Goal: Task Accomplishment & Management: Manage account settings

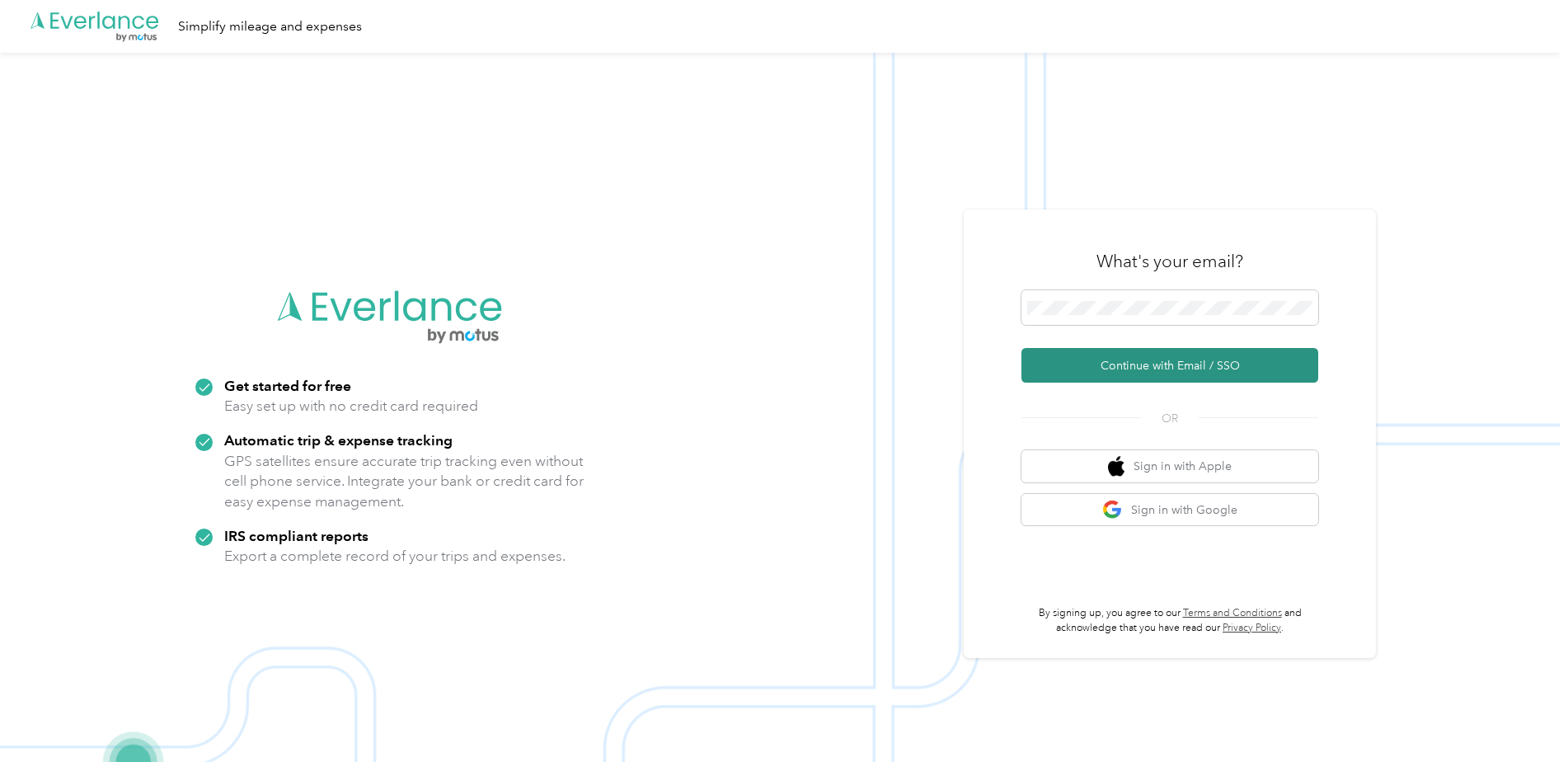
click at [1125, 363] on button "Continue with Email / SSO" at bounding box center [1170, 365] width 297 height 34
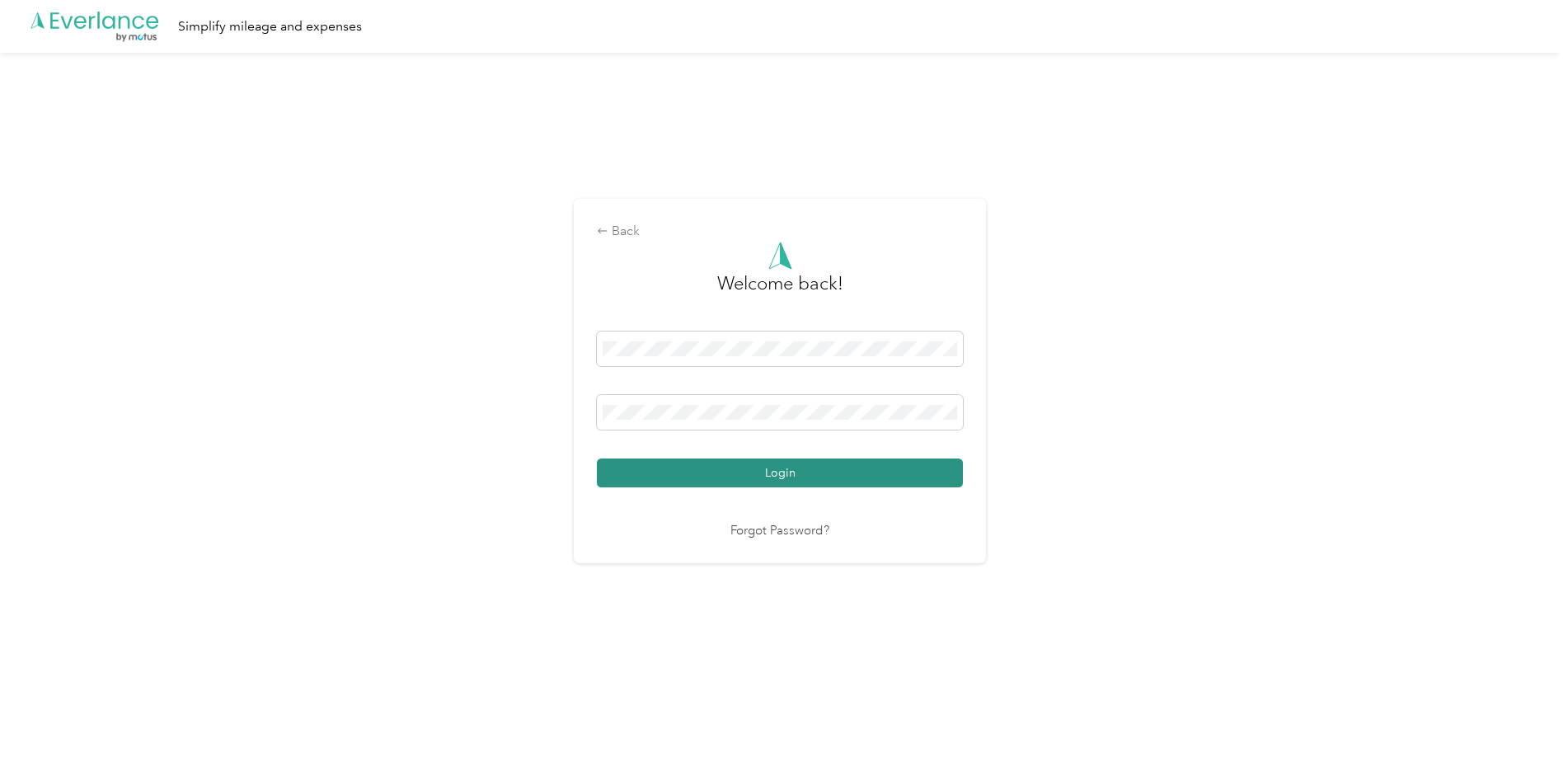
click at [766, 466] on button "Login" at bounding box center [779, 473] width 366 height 29
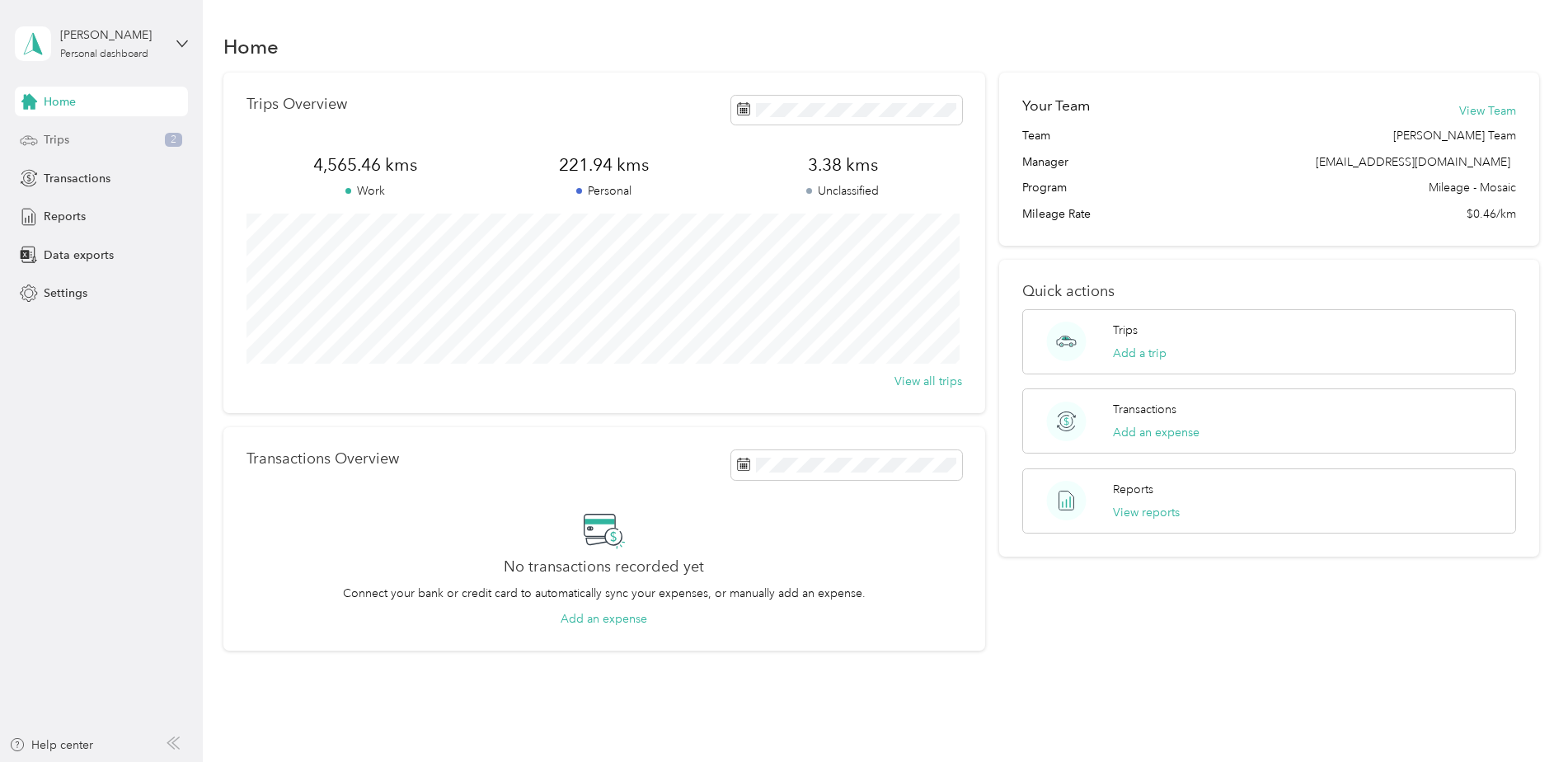
click at [55, 131] on span "Trips" at bounding box center [56, 140] width 26 height 17
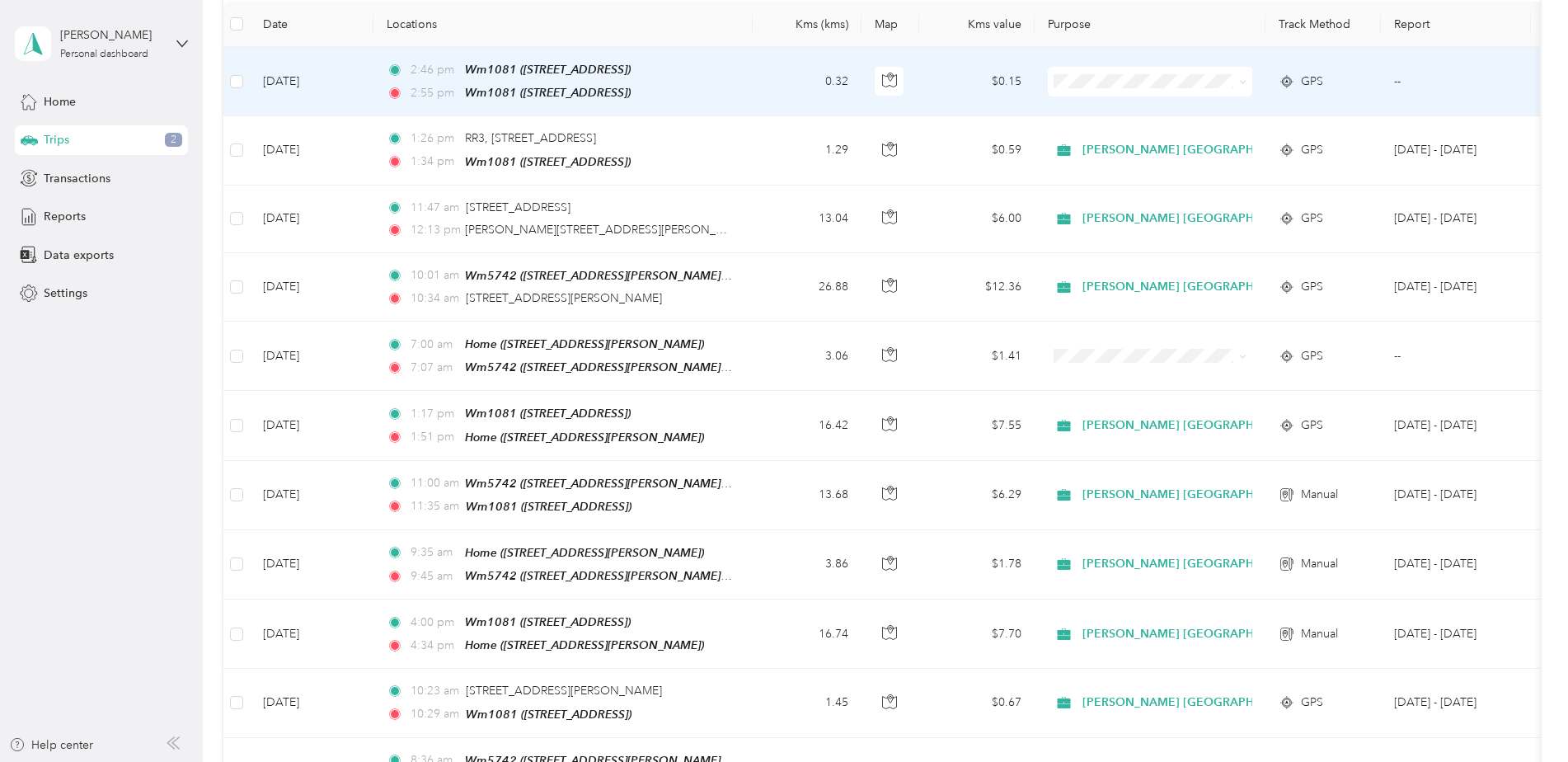
scroll to position [247, 0]
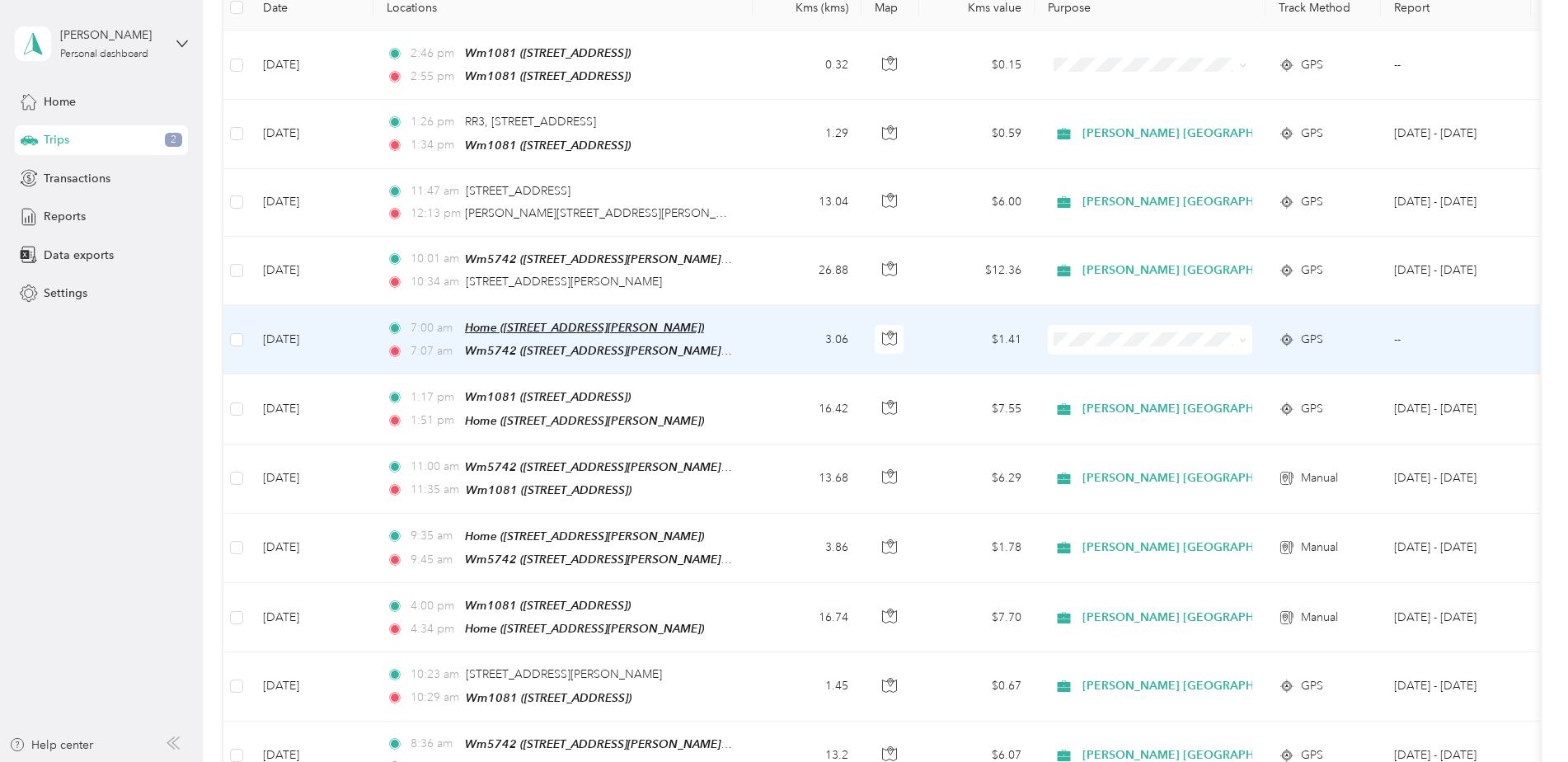
click at [539, 321] on span "Home ([STREET_ADDRESS][PERSON_NAME])" at bounding box center [584, 327] width 239 height 13
click at [291, 332] on td "[DATE]" at bounding box center [312, 340] width 124 height 69
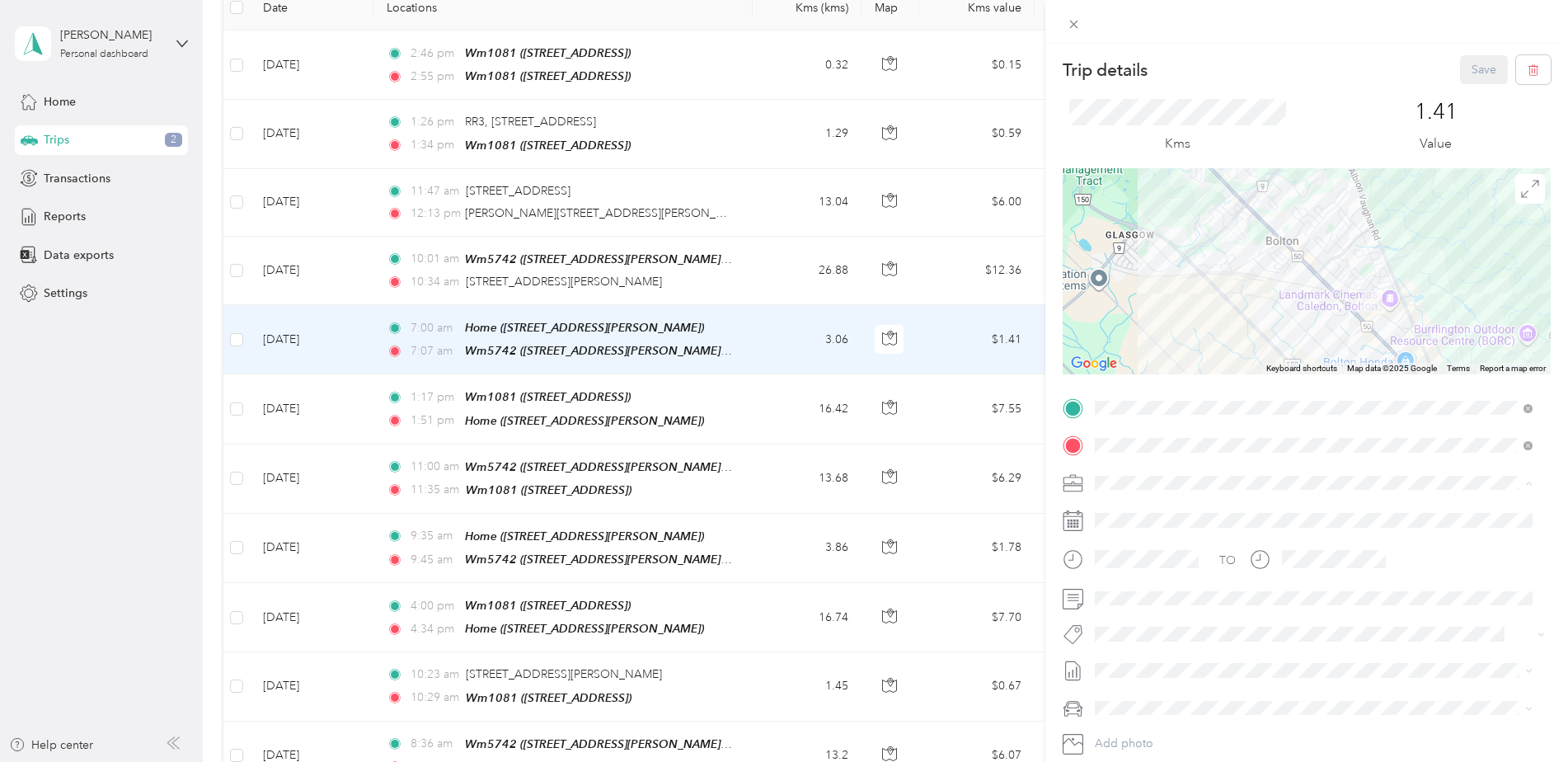
click at [1138, 507] on span "[PERSON_NAME] [GEOGRAPHIC_DATA]" at bounding box center [1207, 511] width 213 height 14
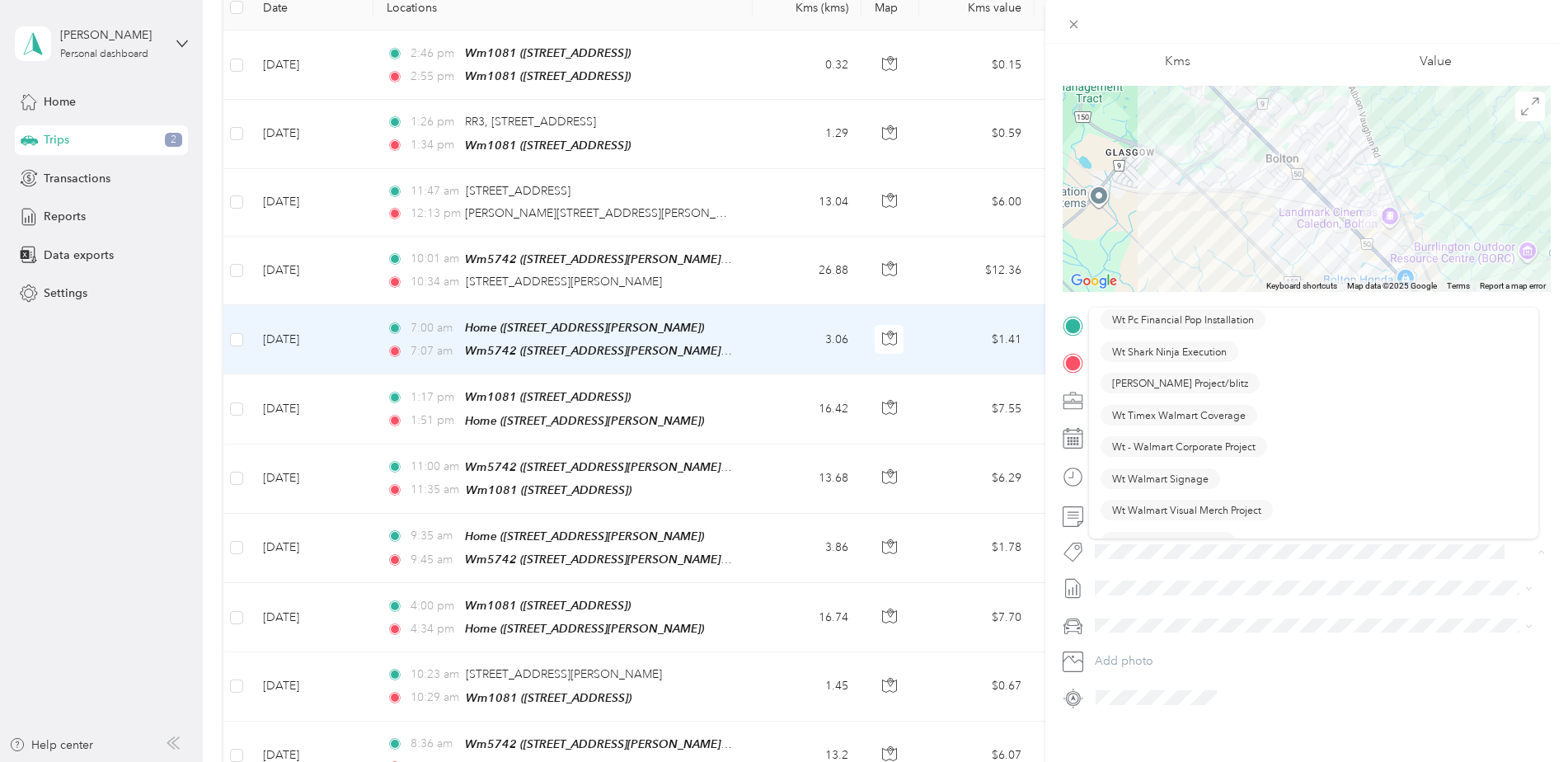
scroll to position [2530, 0]
click at [1159, 427] on button "Wt Walmart Signage" at bounding box center [1161, 425] width 120 height 21
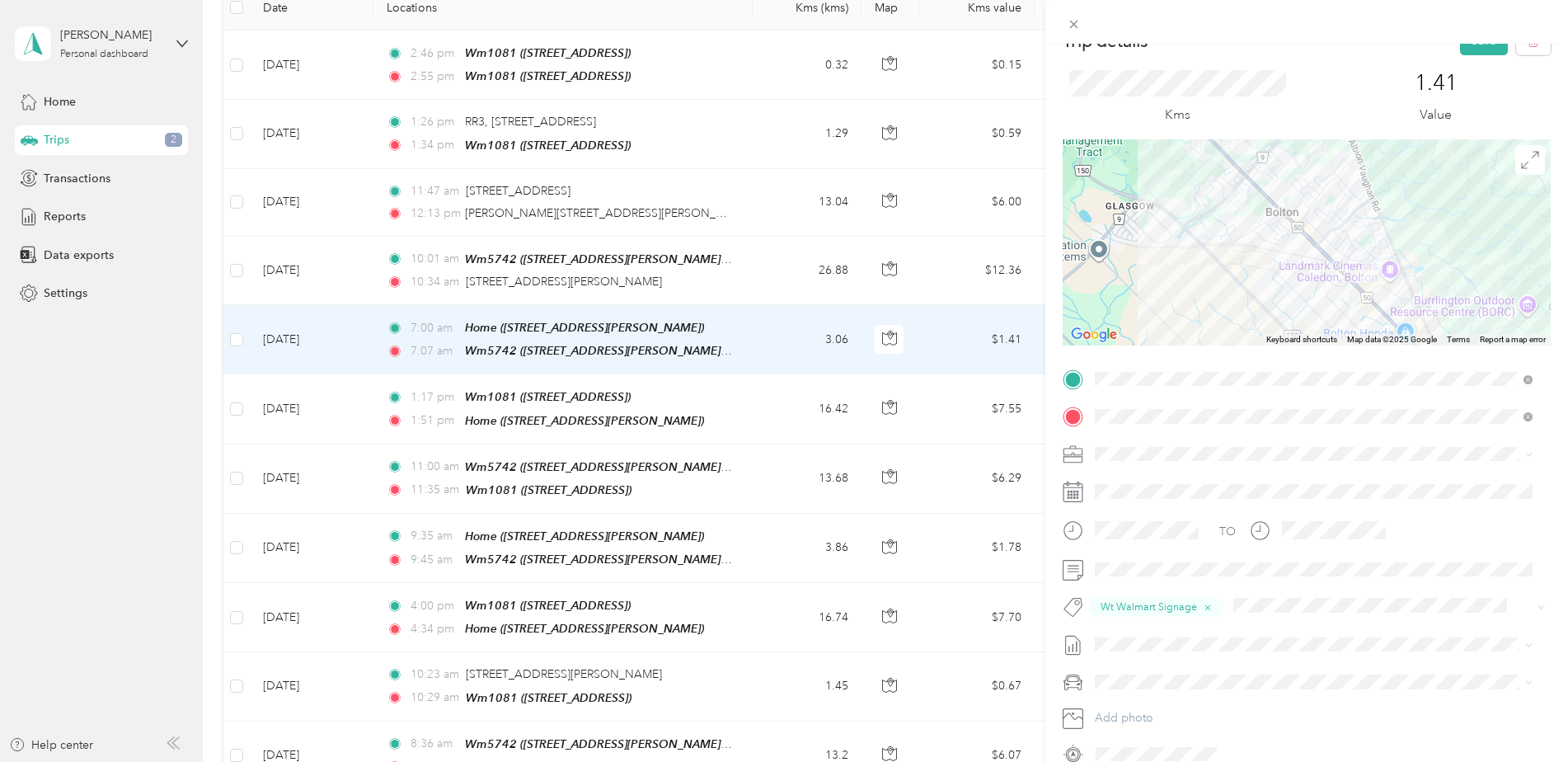
scroll to position [0, 0]
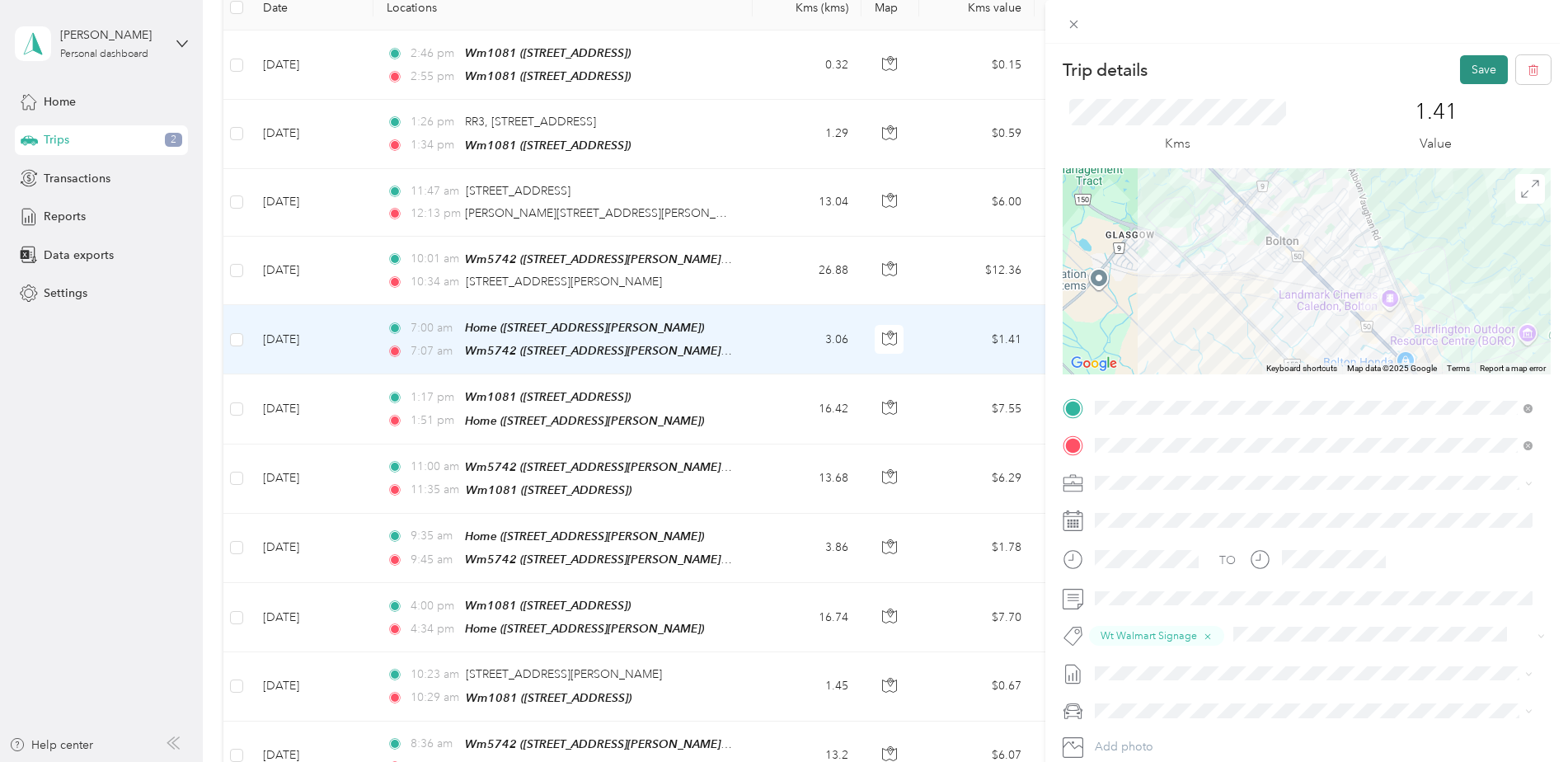
click at [1470, 62] on button "Save" at bounding box center [1484, 69] width 48 height 29
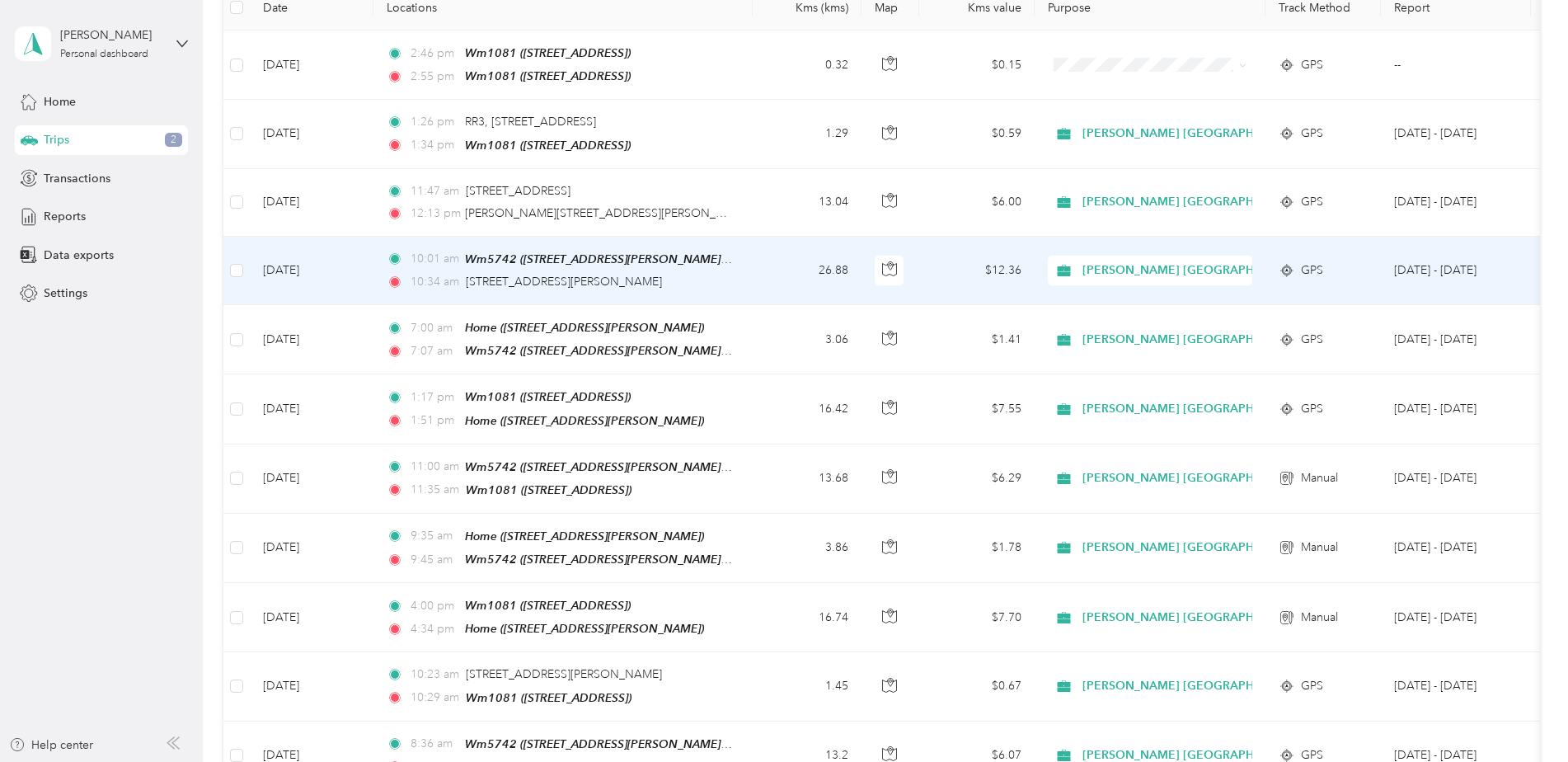
click at [283, 263] on td "[DATE]" at bounding box center [312, 271] width 124 height 68
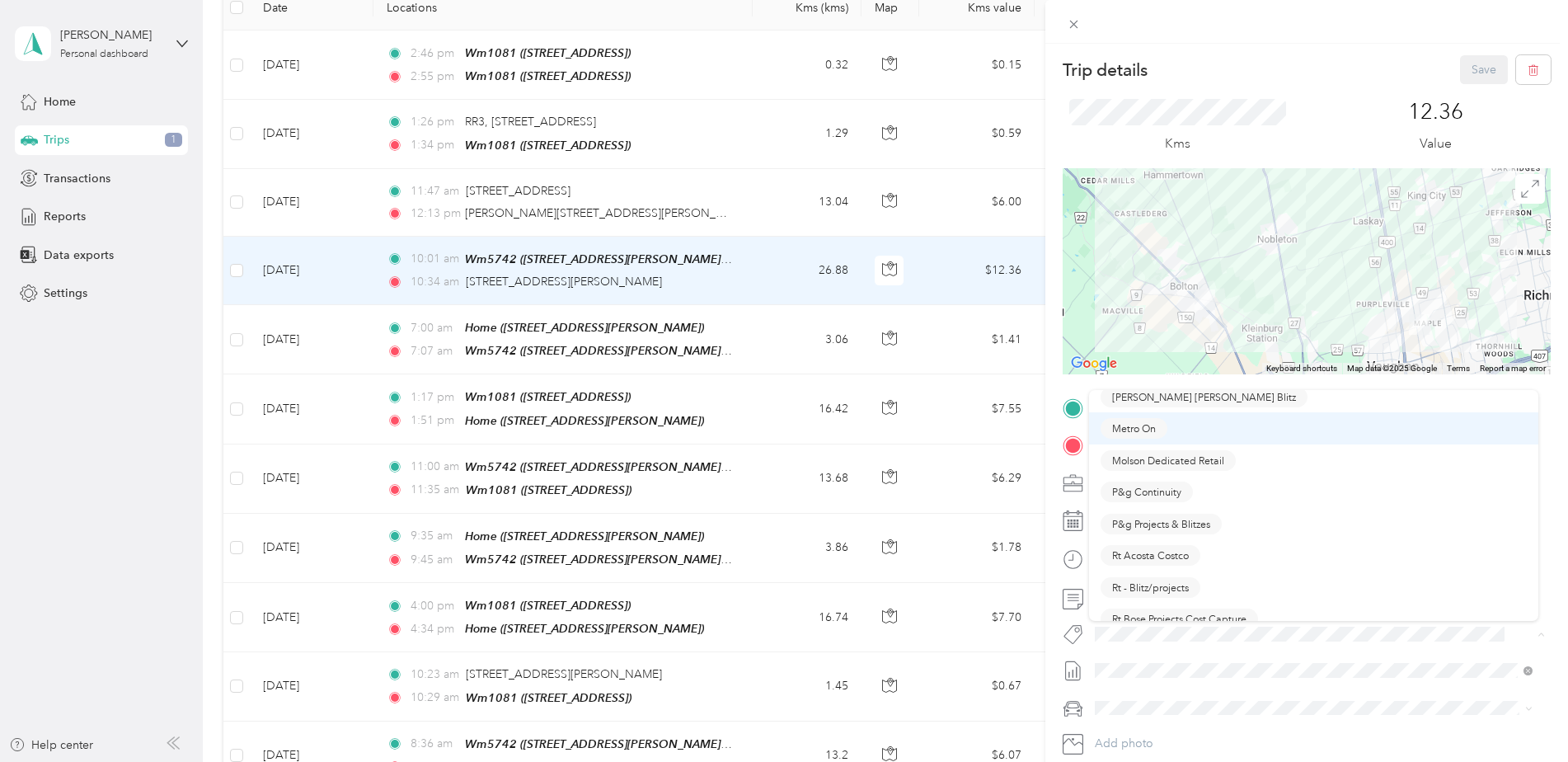
scroll to position [825, 0]
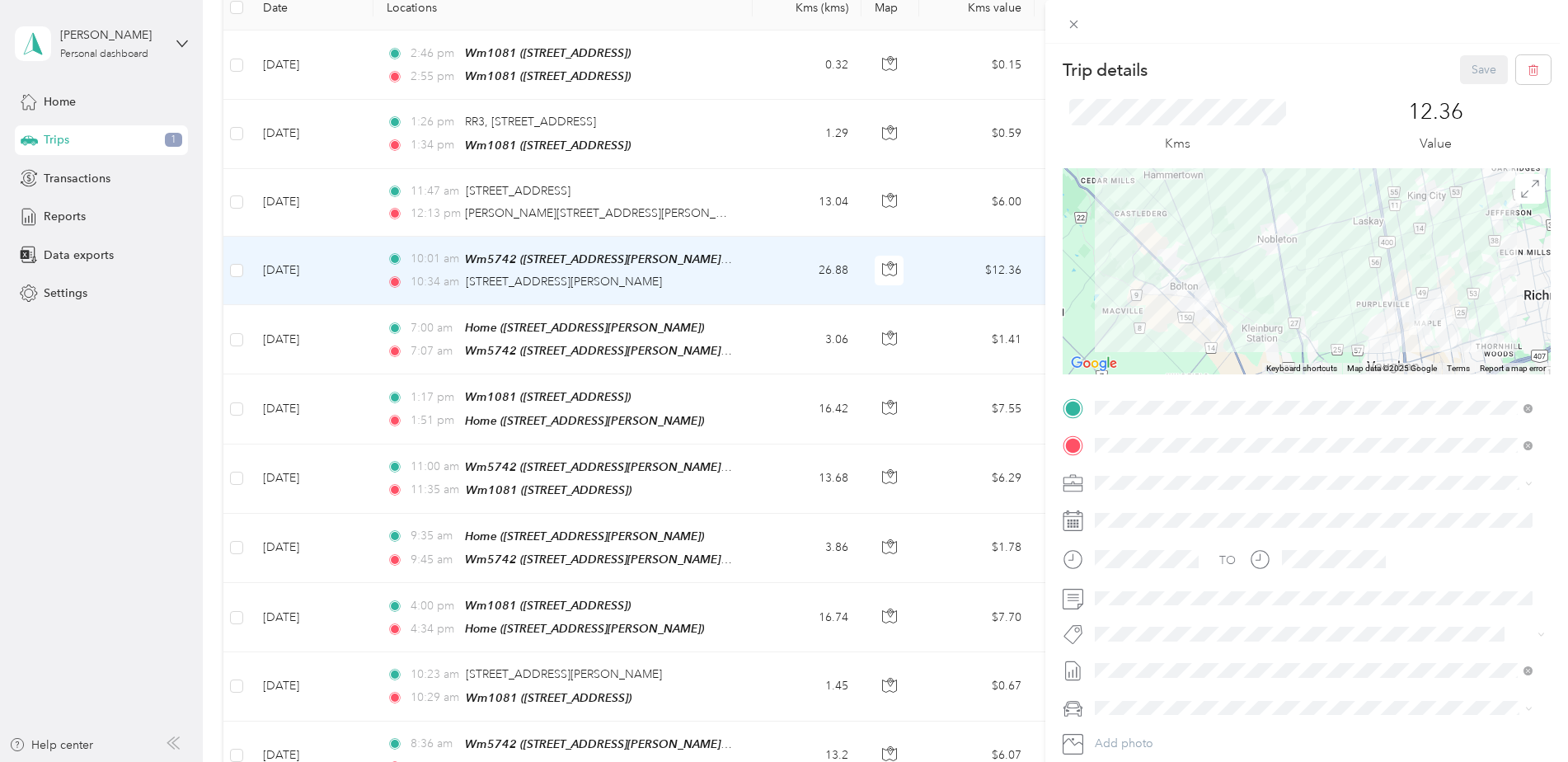
click at [1156, 535] on button "P&g Continuity" at bounding box center [1147, 531] width 92 height 21
click at [1474, 61] on button "Save" at bounding box center [1484, 69] width 48 height 29
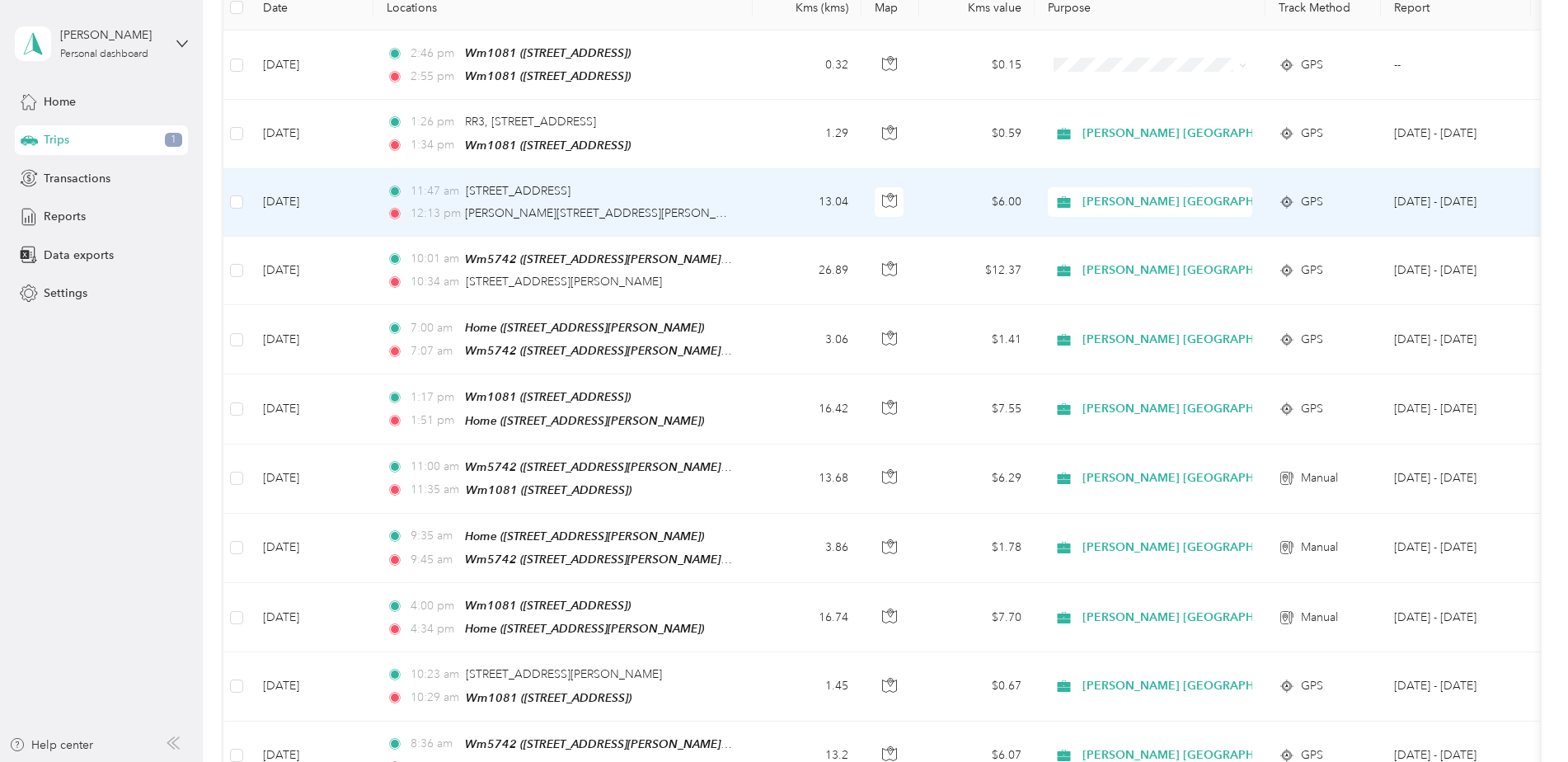
click at [293, 193] on td "[DATE]" at bounding box center [312, 203] width 124 height 68
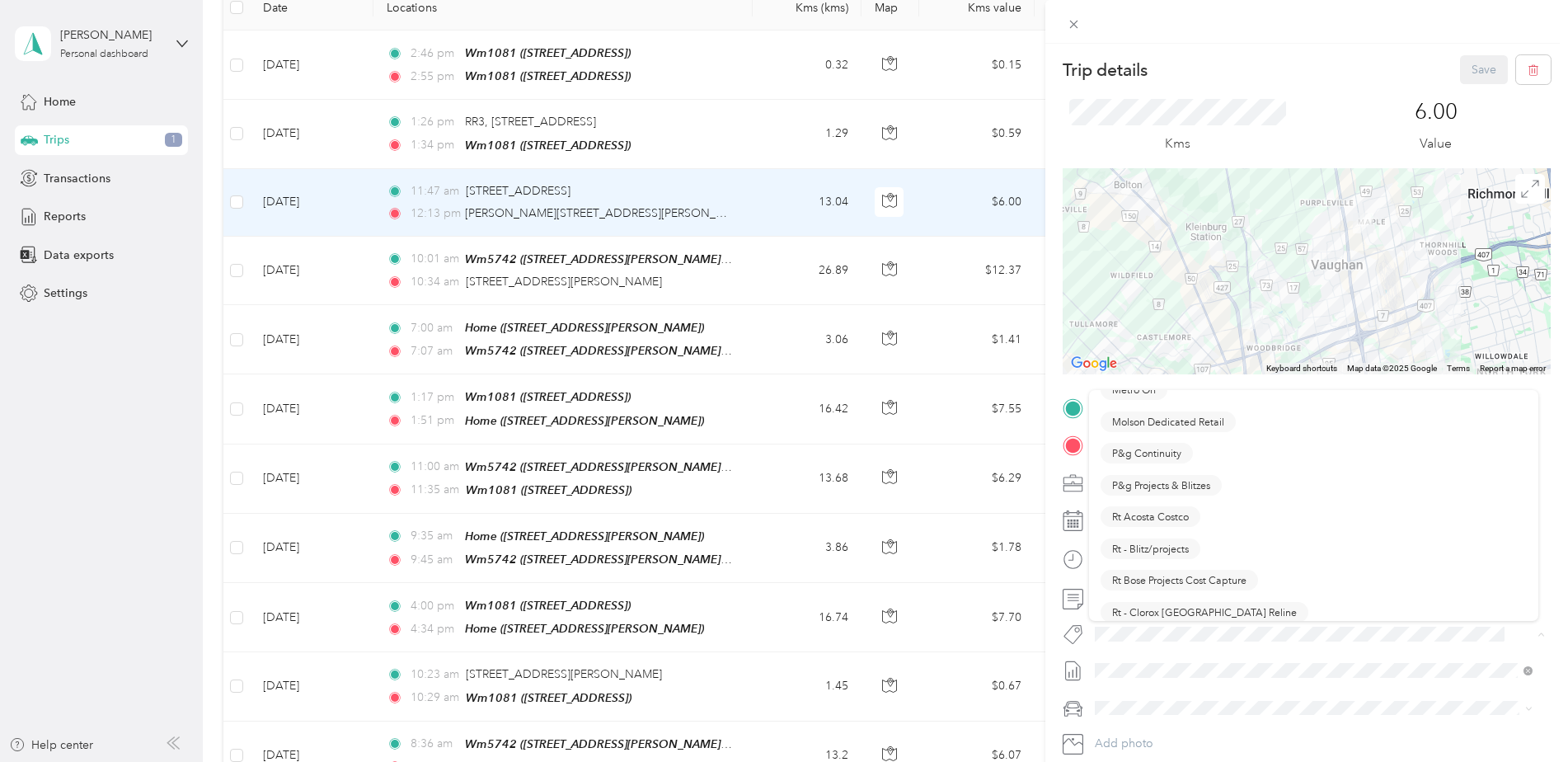
scroll to position [907, 0]
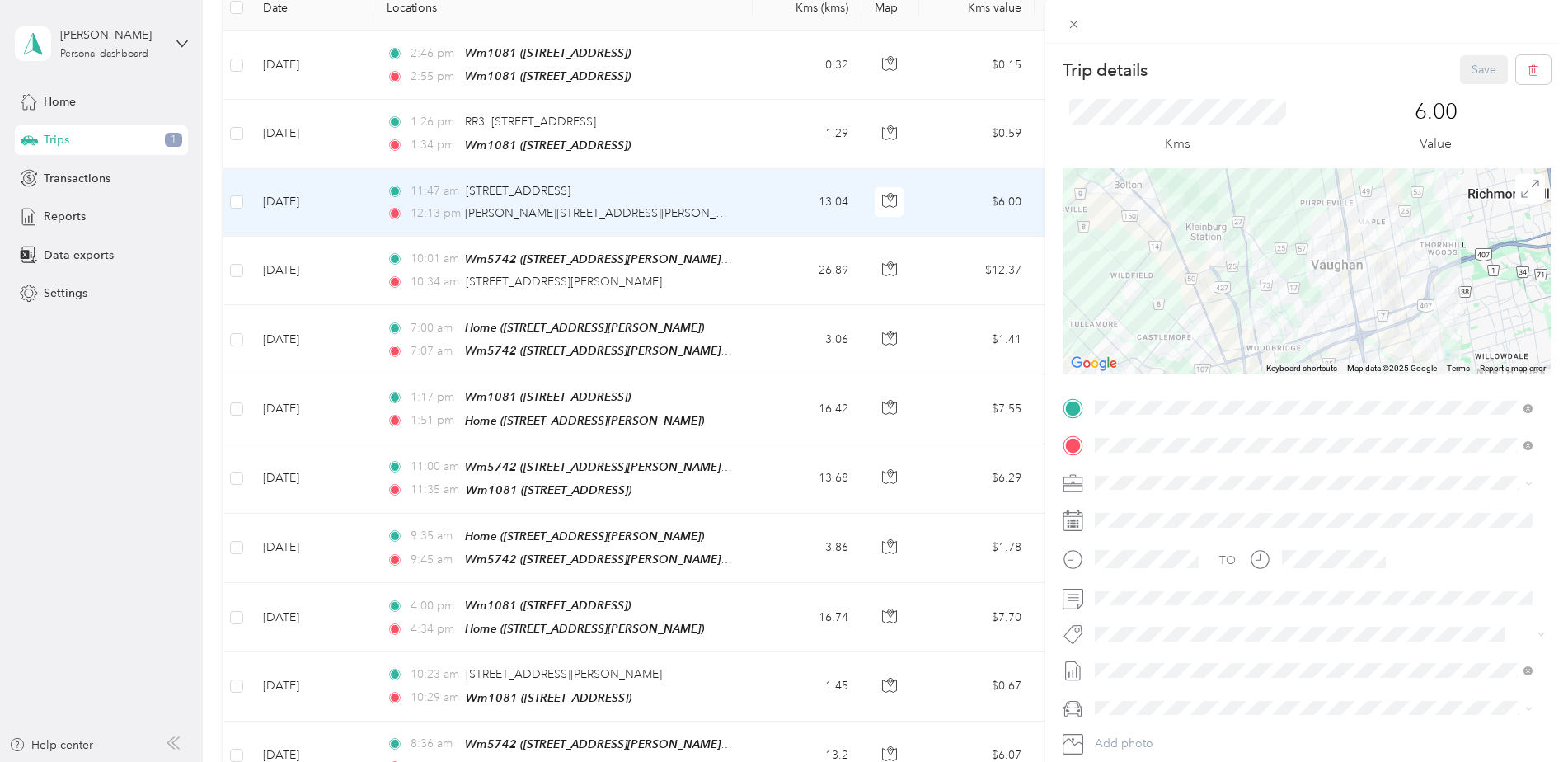
click at [1154, 448] on span "P&g Continuity" at bounding box center [1147, 445] width 69 height 15
click at [1476, 62] on button "Save" at bounding box center [1484, 69] width 48 height 29
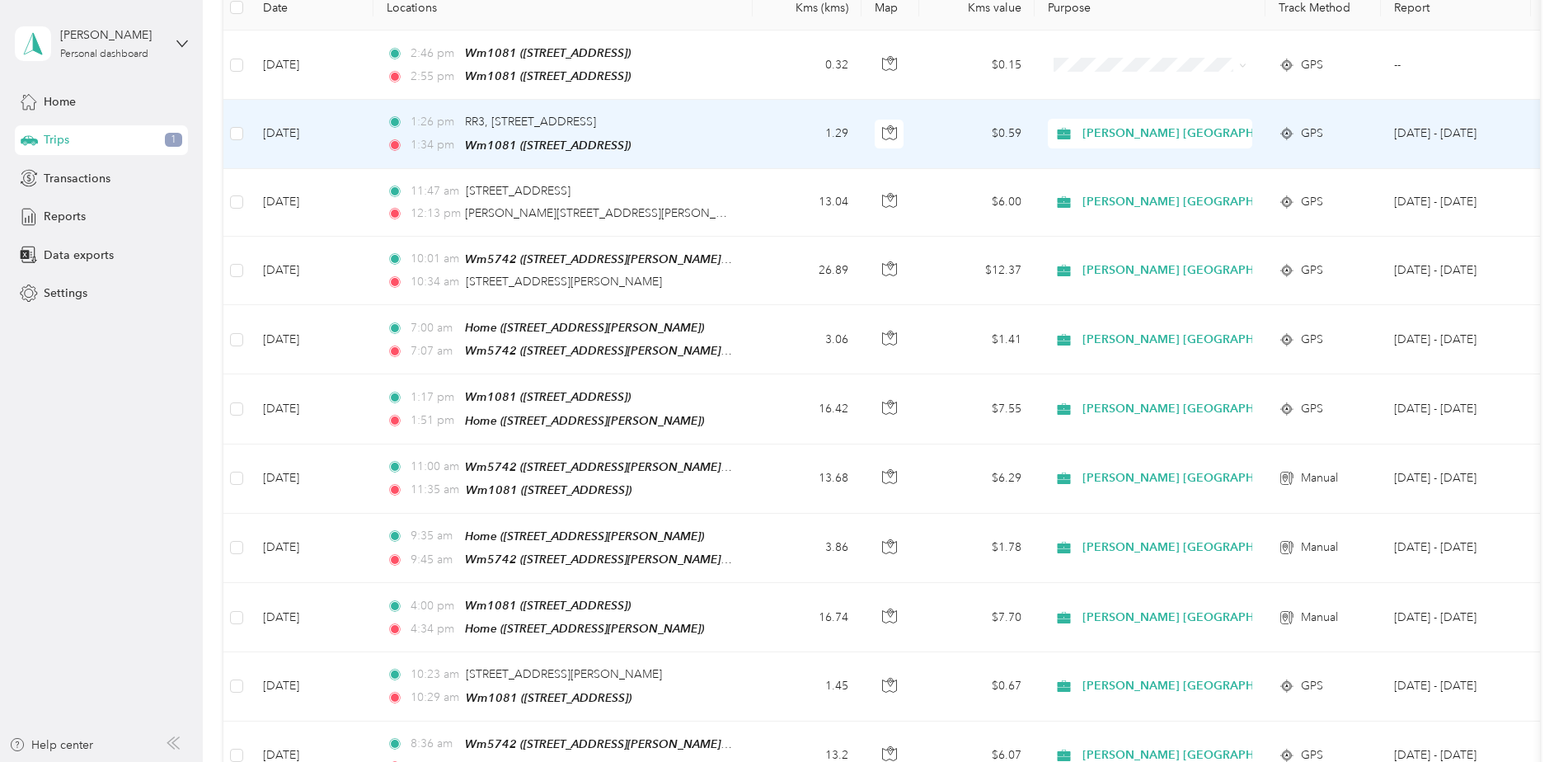
click at [299, 117] on td "[DATE]" at bounding box center [312, 134] width 124 height 68
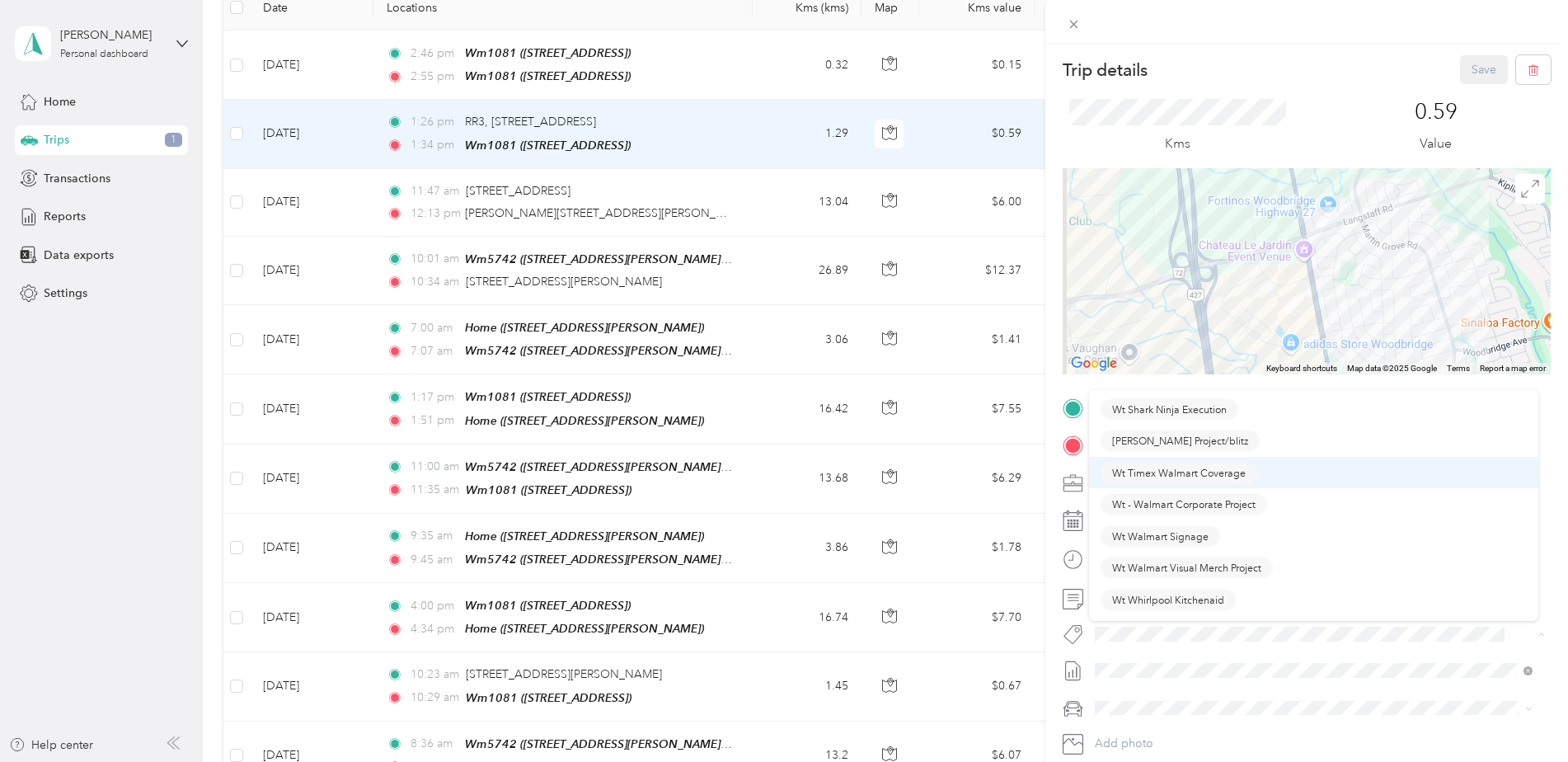
scroll to position [2530, 0]
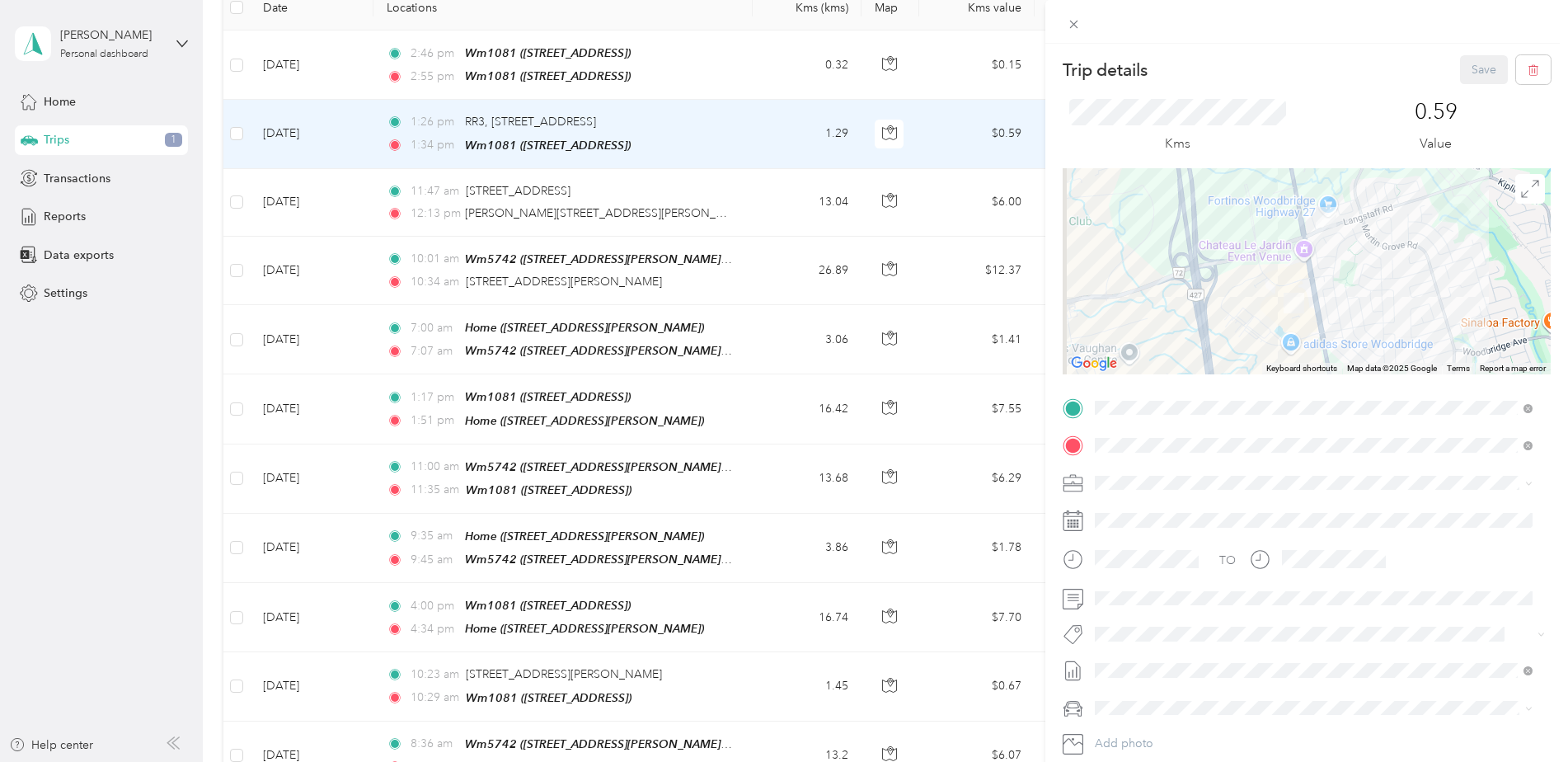
click at [1155, 508] on button "Wt Walmart Signage" at bounding box center [1161, 500] width 120 height 21
click at [1469, 64] on button "Save" at bounding box center [1484, 69] width 48 height 29
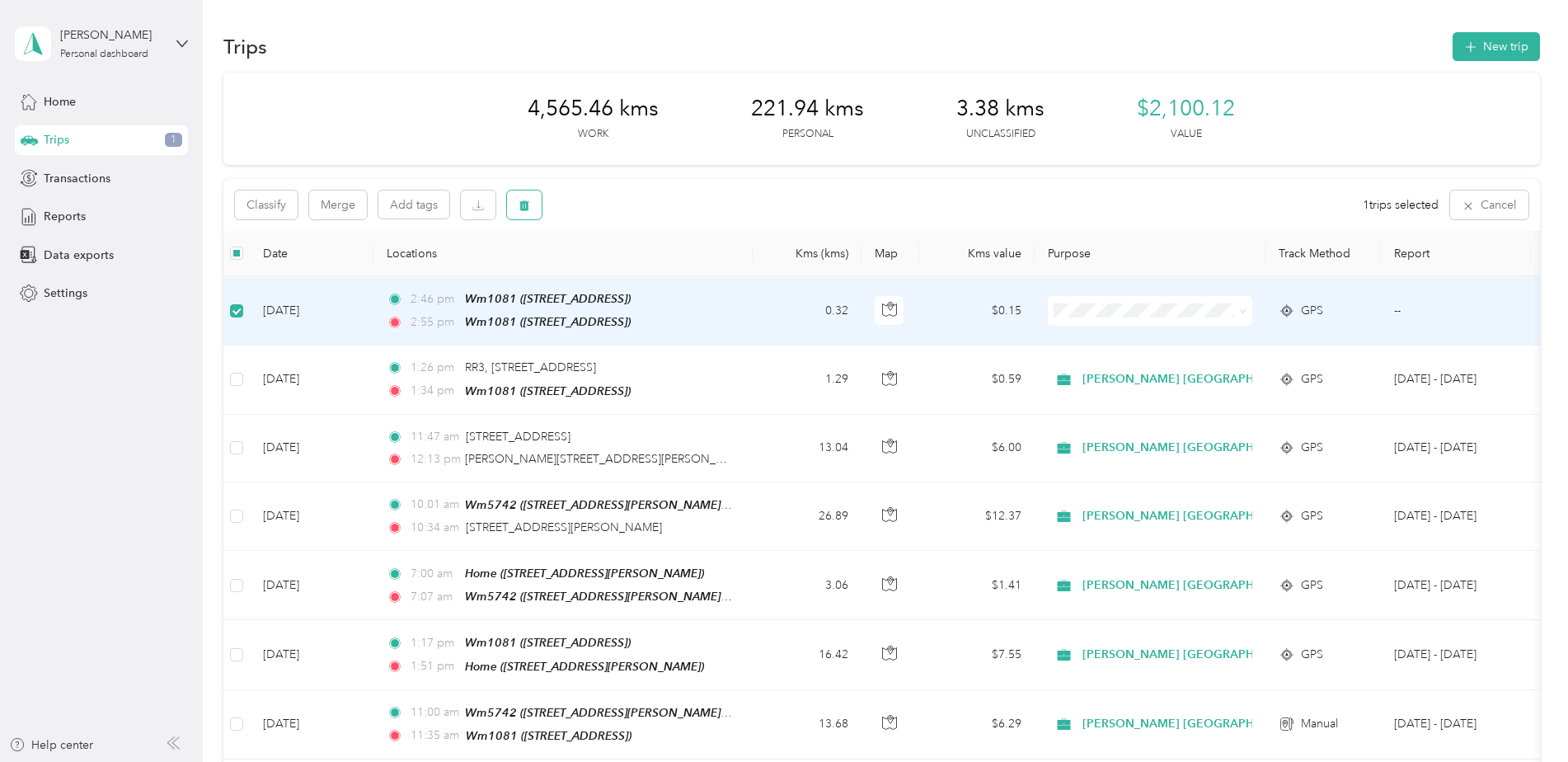
click at [522, 200] on span "button" at bounding box center [524, 205] width 11 height 14
click at [641, 269] on button "Yes" at bounding box center [647, 274] width 32 height 27
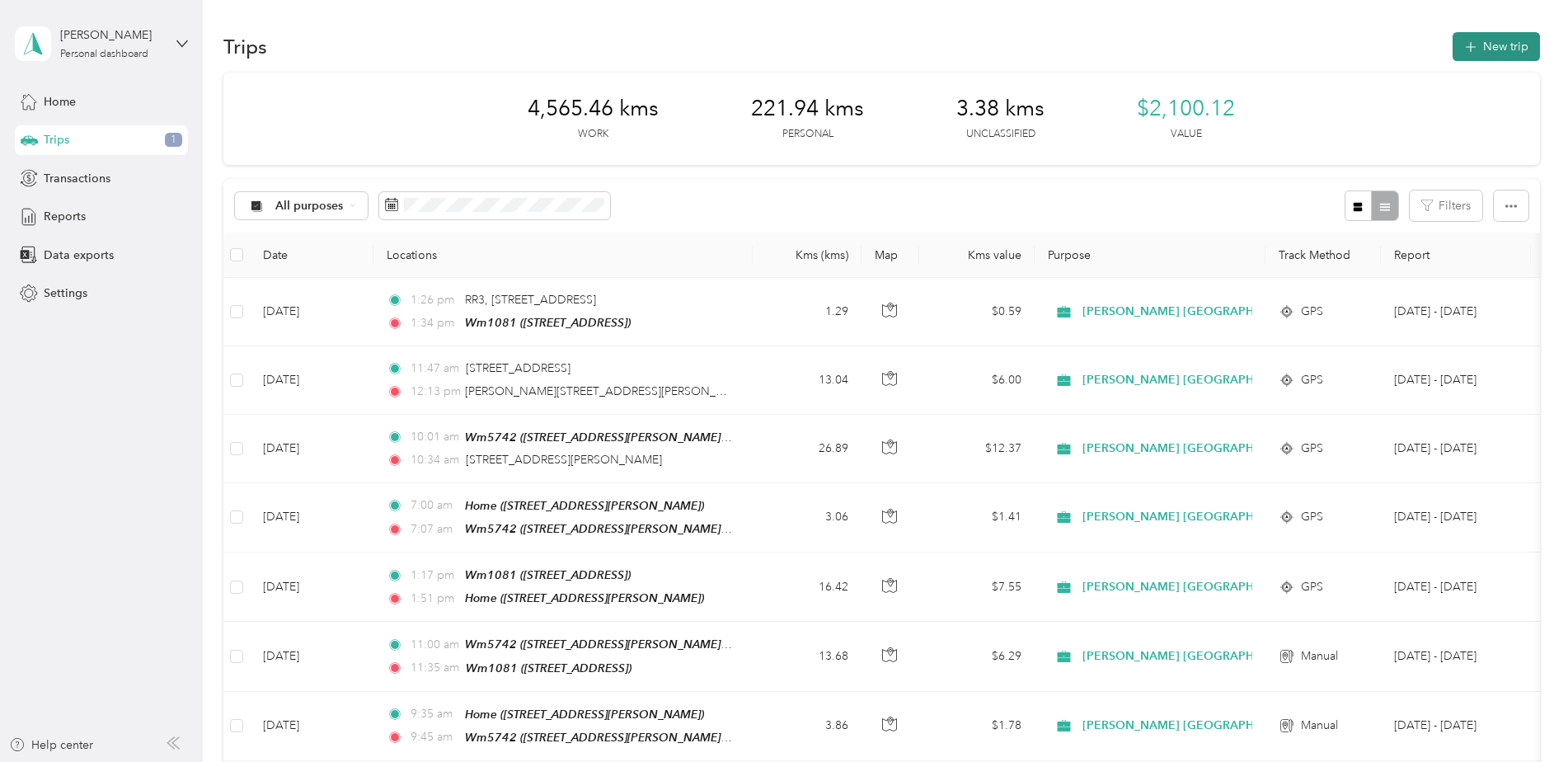
click at [1481, 47] on button "New trip" at bounding box center [1497, 47] width 88 height 29
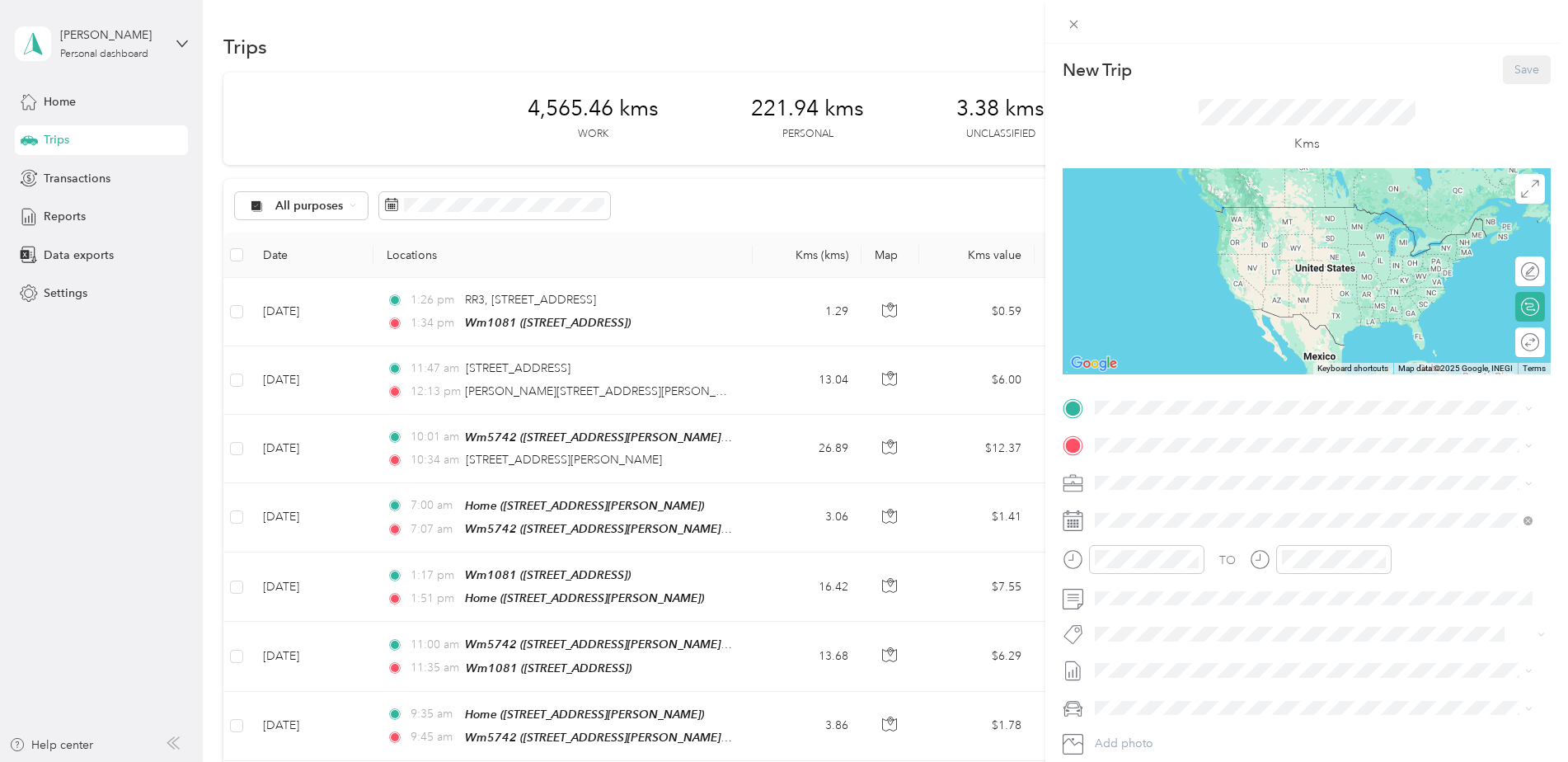
click at [1158, 571] on strong "Wm1081" at bounding box center [1152, 568] width 51 height 15
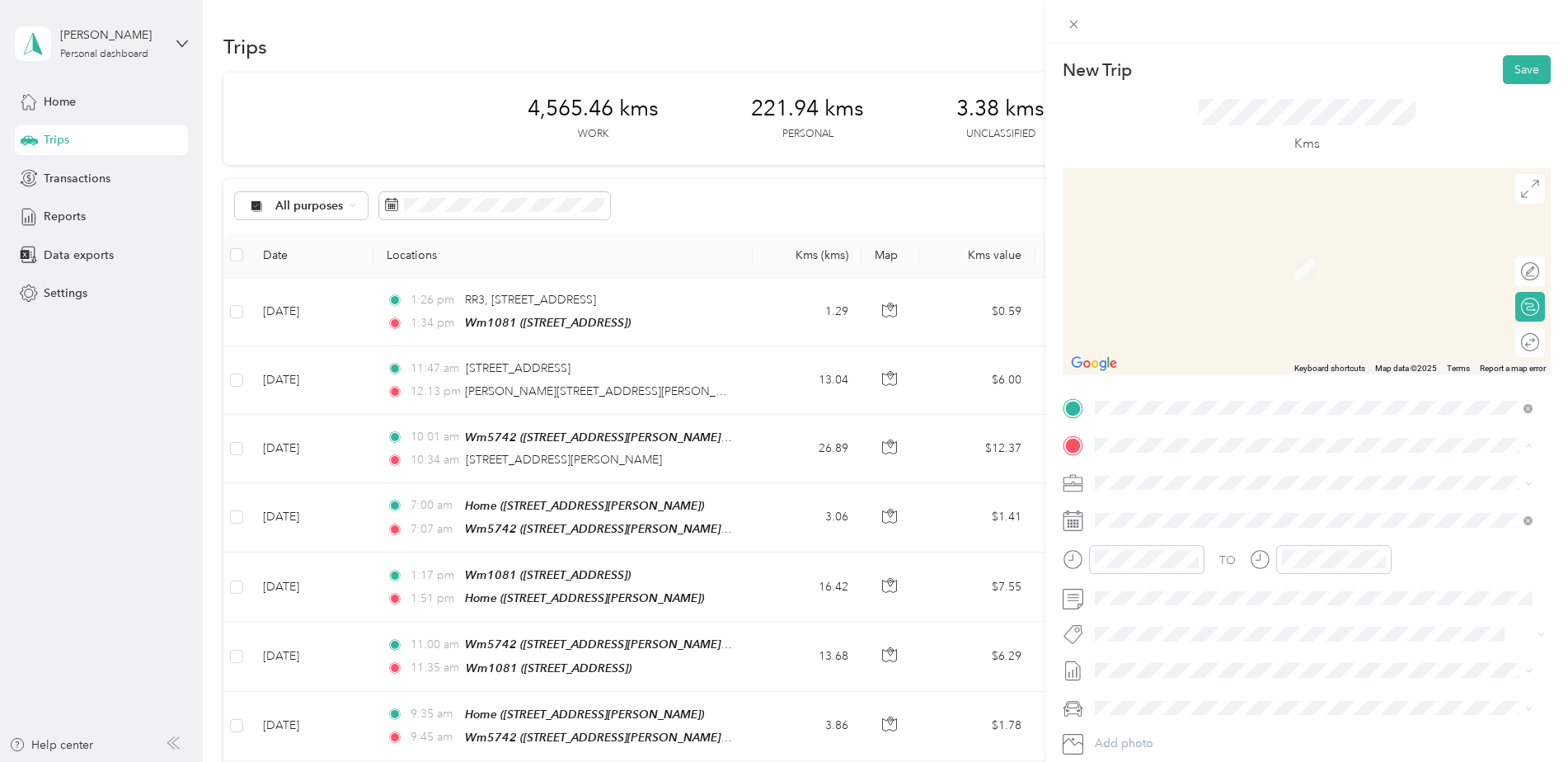
click at [1120, 513] on div "Home [STREET_ADDRESS][PERSON_NAME]" at bounding box center [1314, 520] width 426 height 40
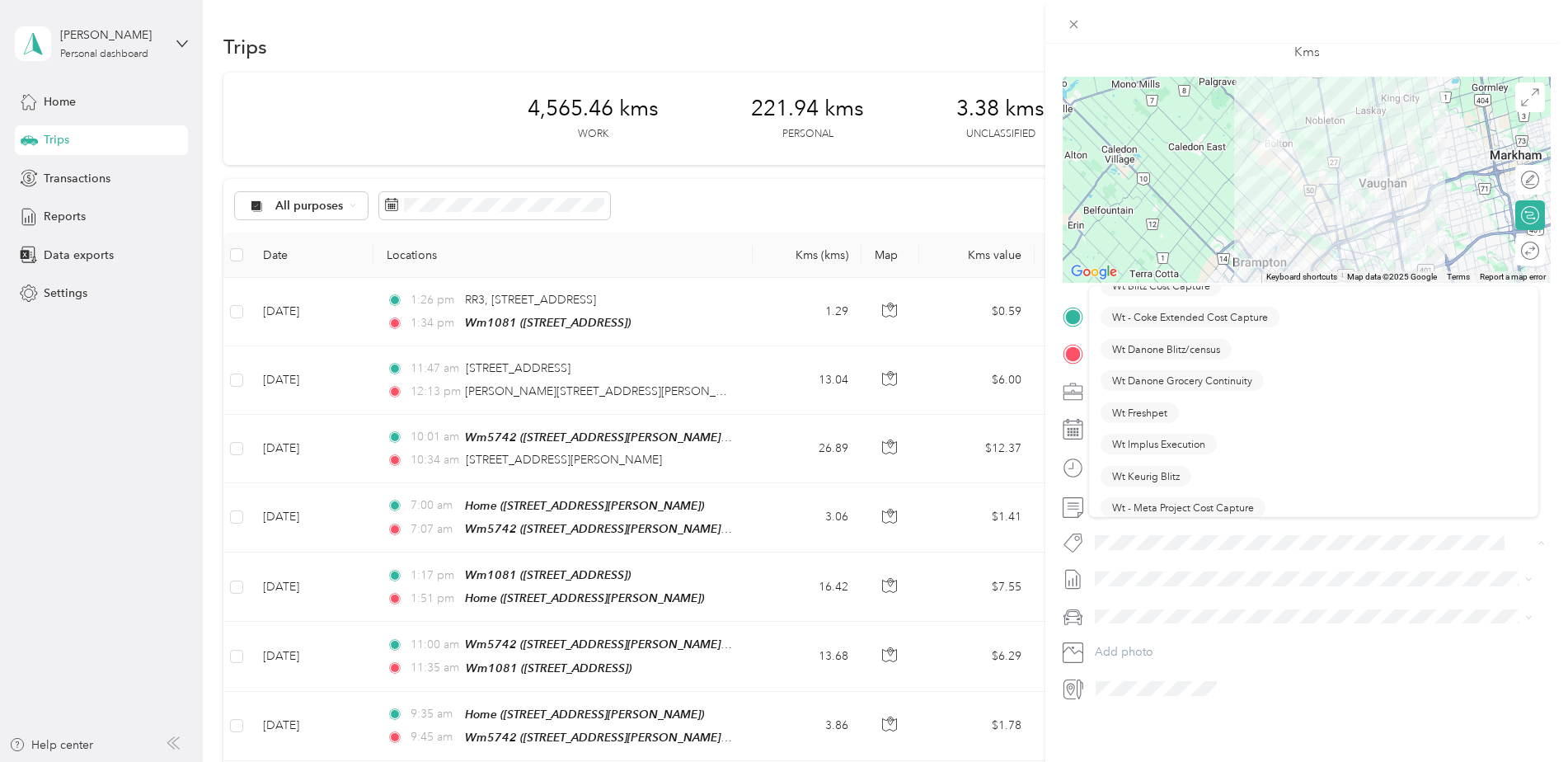
scroll to position [2530, 0]
click at [1180, 402] on span "Wt Walmart Signage" at bounding box center [1160, 401] width 96 height 15
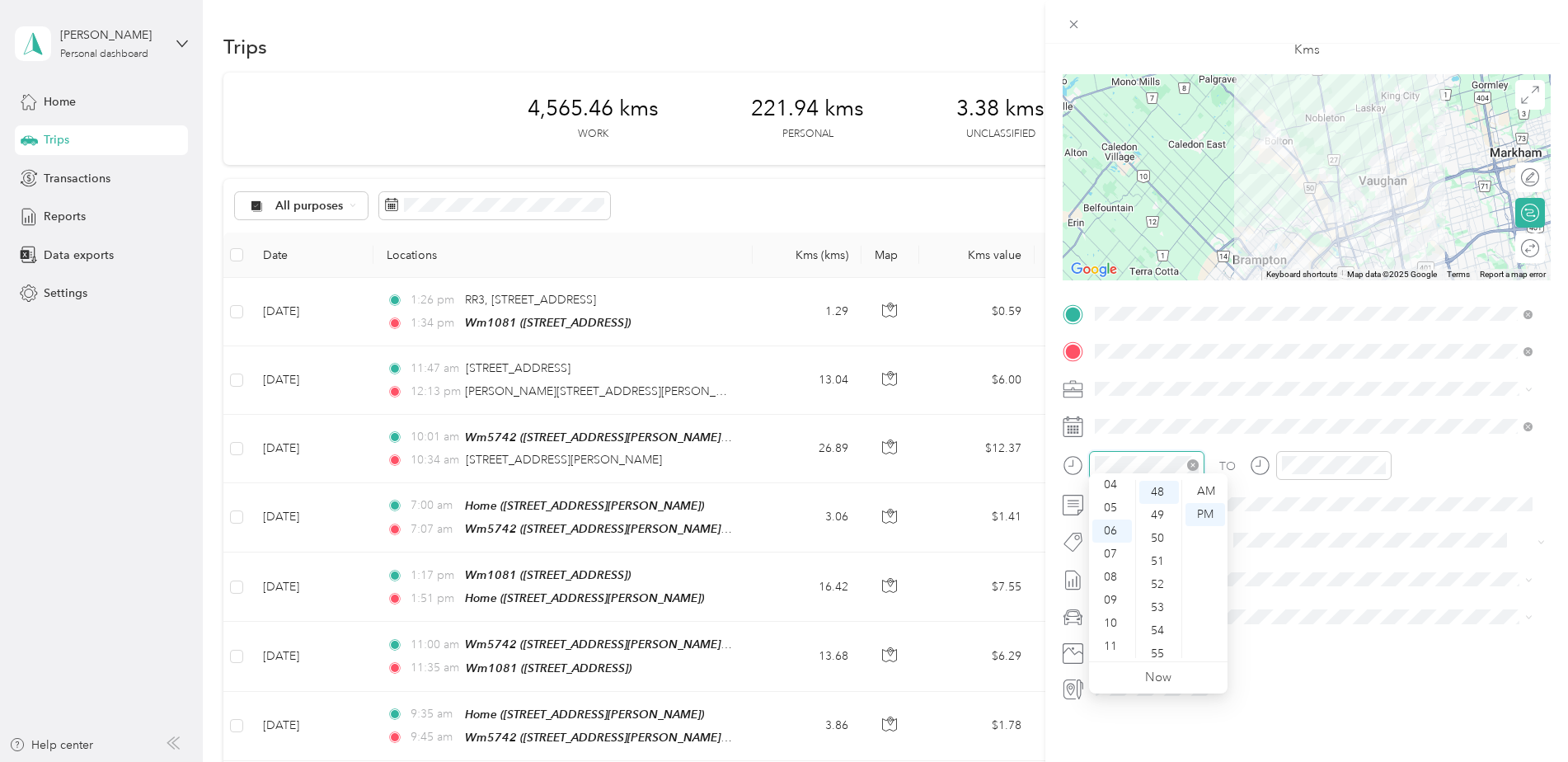
scroll to position [1108, 0]
click at [1110, 489] on div "04" at bounding box center [1112, 484] width 40 height 23
click at [1158, 483] on div "30" at bounding box center [1160, 488] width 40 height 23
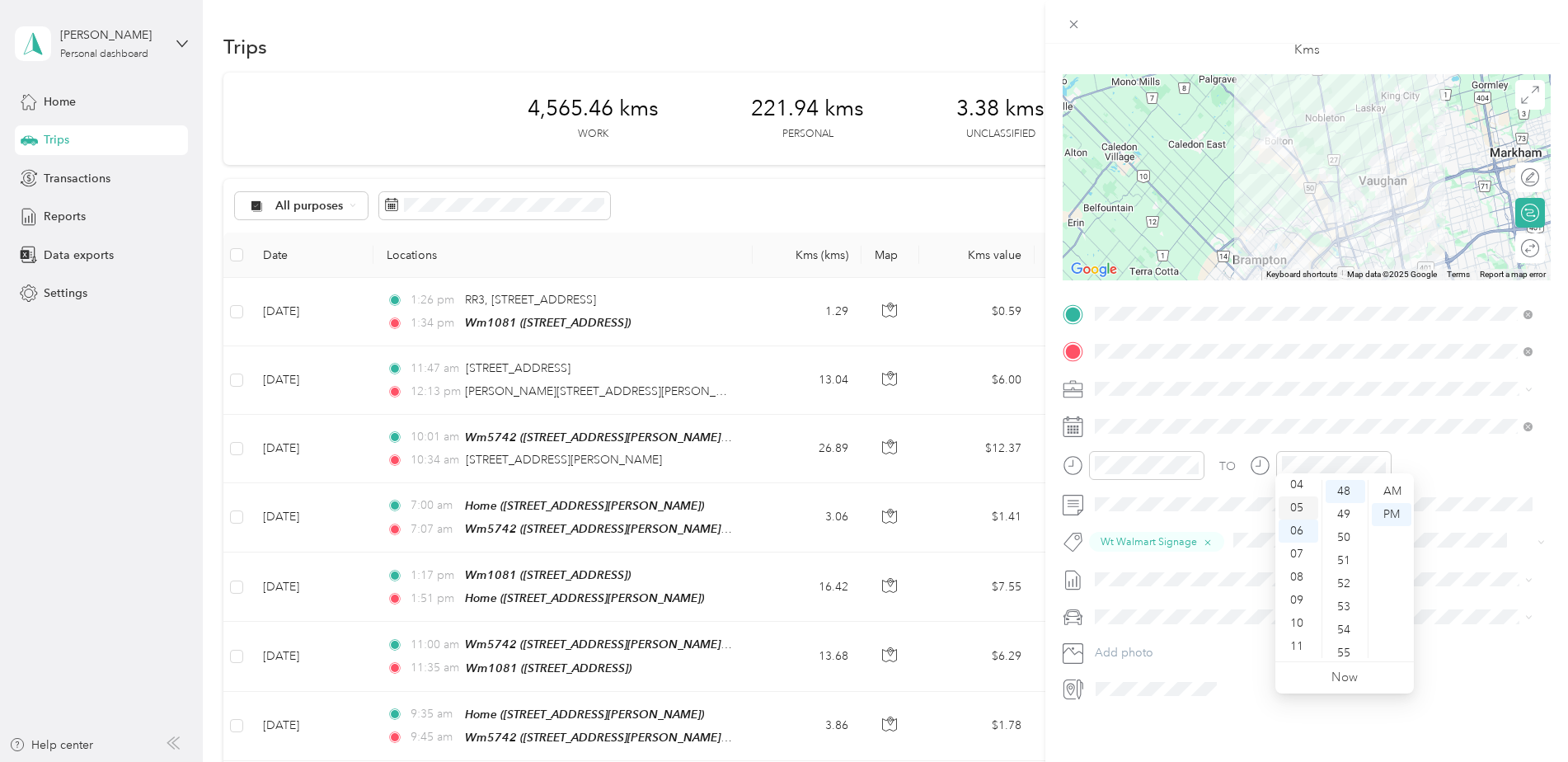
click at [1301, 503] on div "05" at bounding box center [1299, 508] width 40 height 23
click at [1344, 602] on div "10" at bounding box center [1345, 603] width 40 height 23
click at [1385, 512] on div "PM" at bounding box center [1392, 515] width 40 height 23
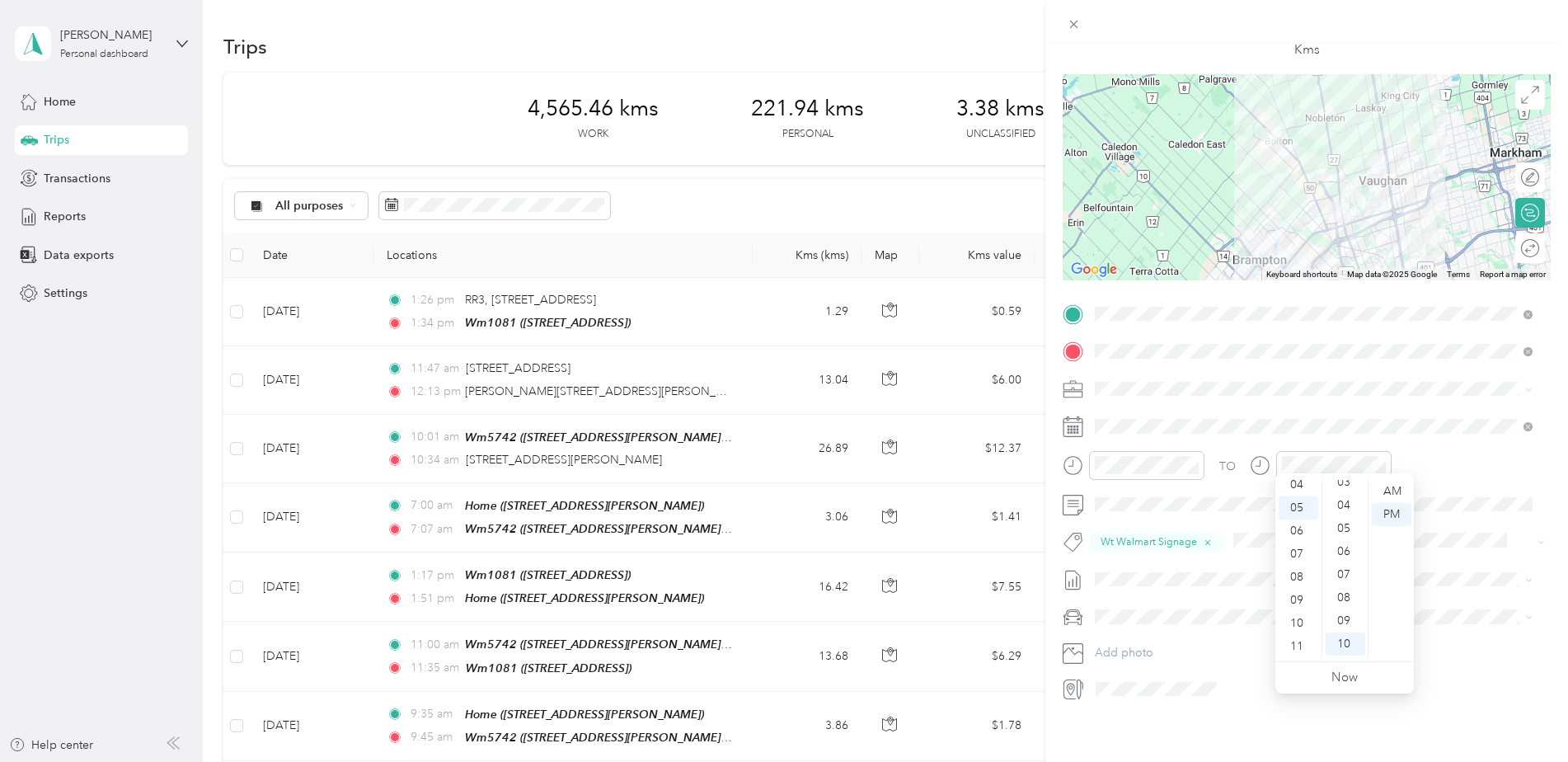
scroll to position [66, 0]
click at [1343, 540] on div "05" at bounding box center [1345, 540] width 40 height 23
click at [1395, 513] on div "PM" at bounding box center [1392, 515] width 40 height 23
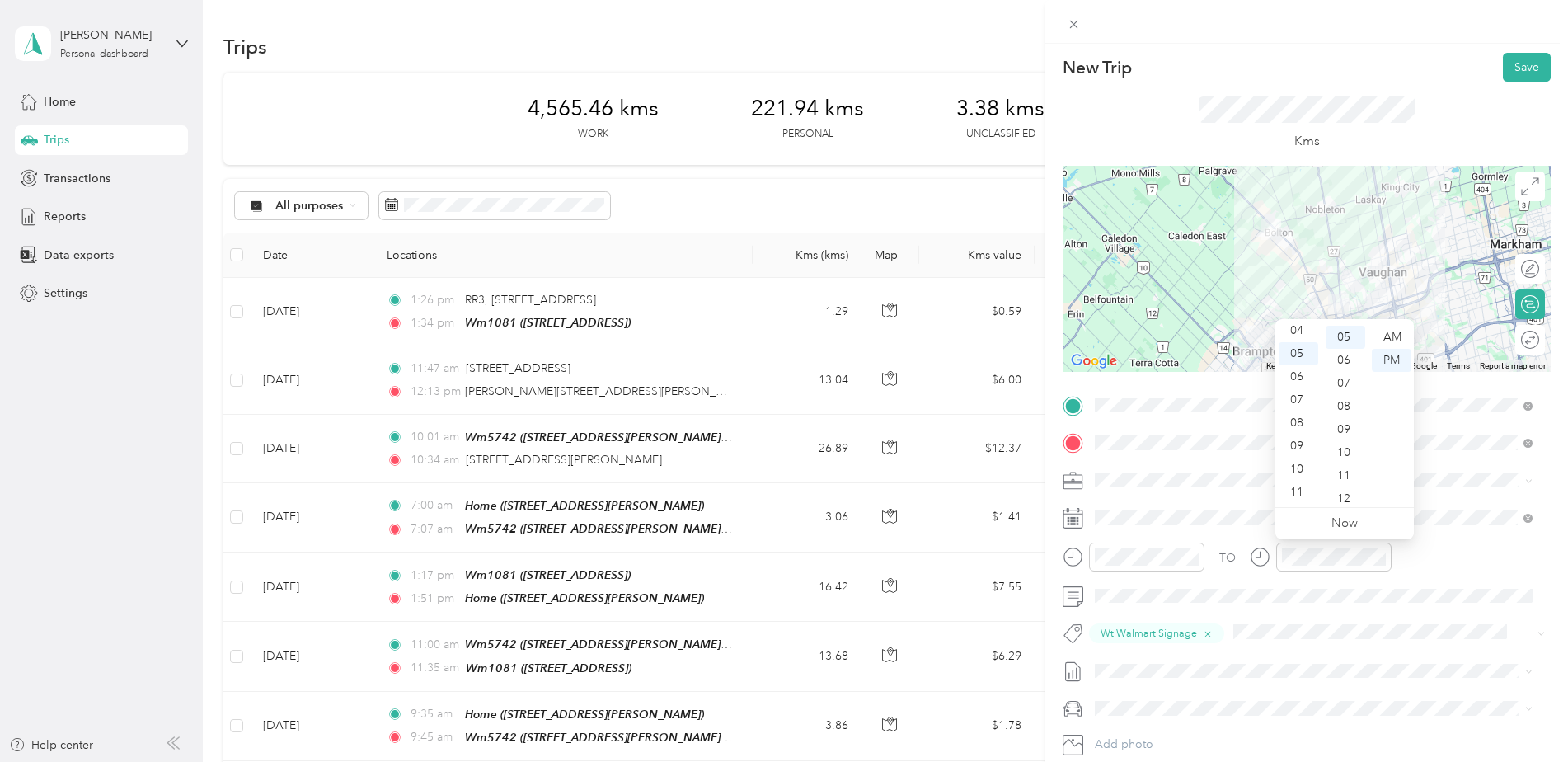
scroll to position [0, 0]
click at [1515, 68] on button "Save" at bounding box center [1527, 69] width 48 height 29
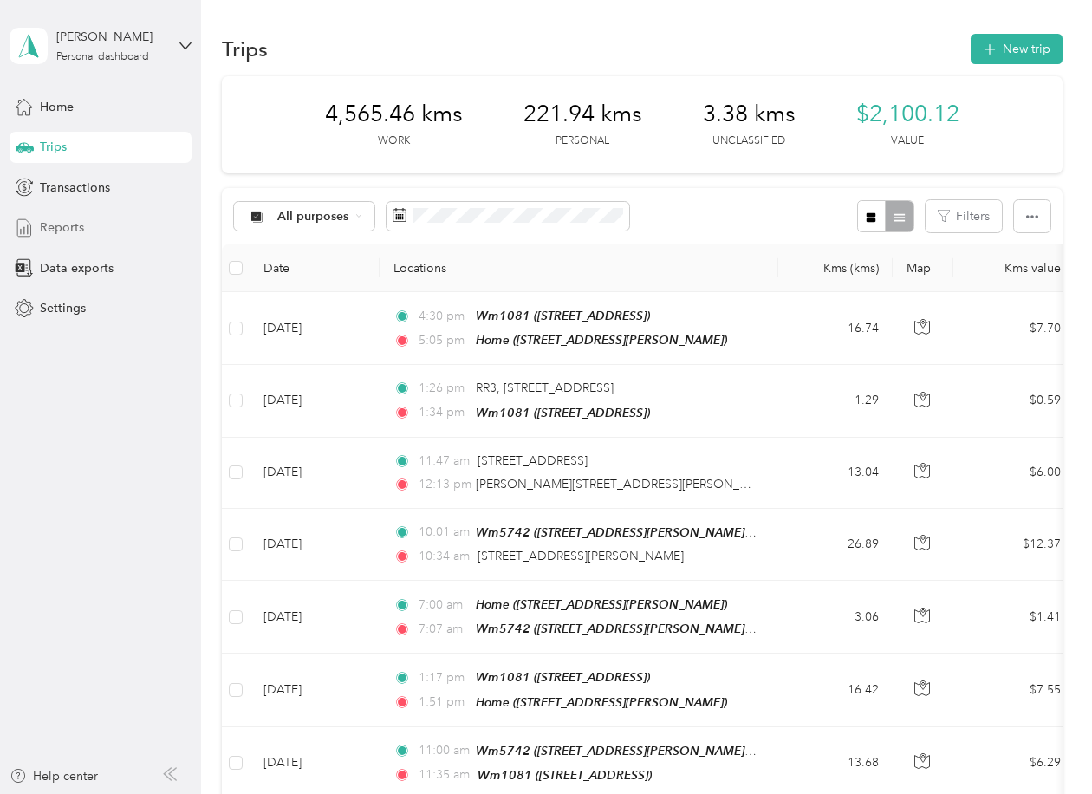
click at [51, 220] on span "Reports" at bounding box center [62, 227] width 44 height 18
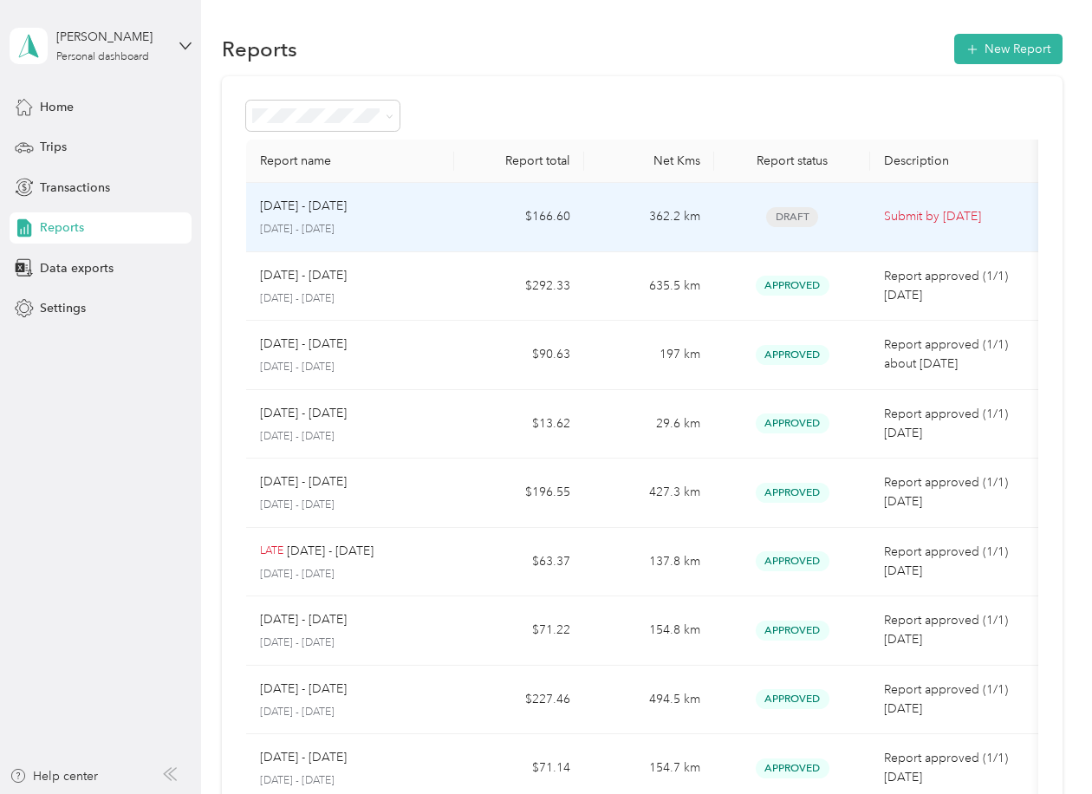
click at [960, 206] on td "Submit by [DATE]" at bounding box center [956, 217] width 173 height 69
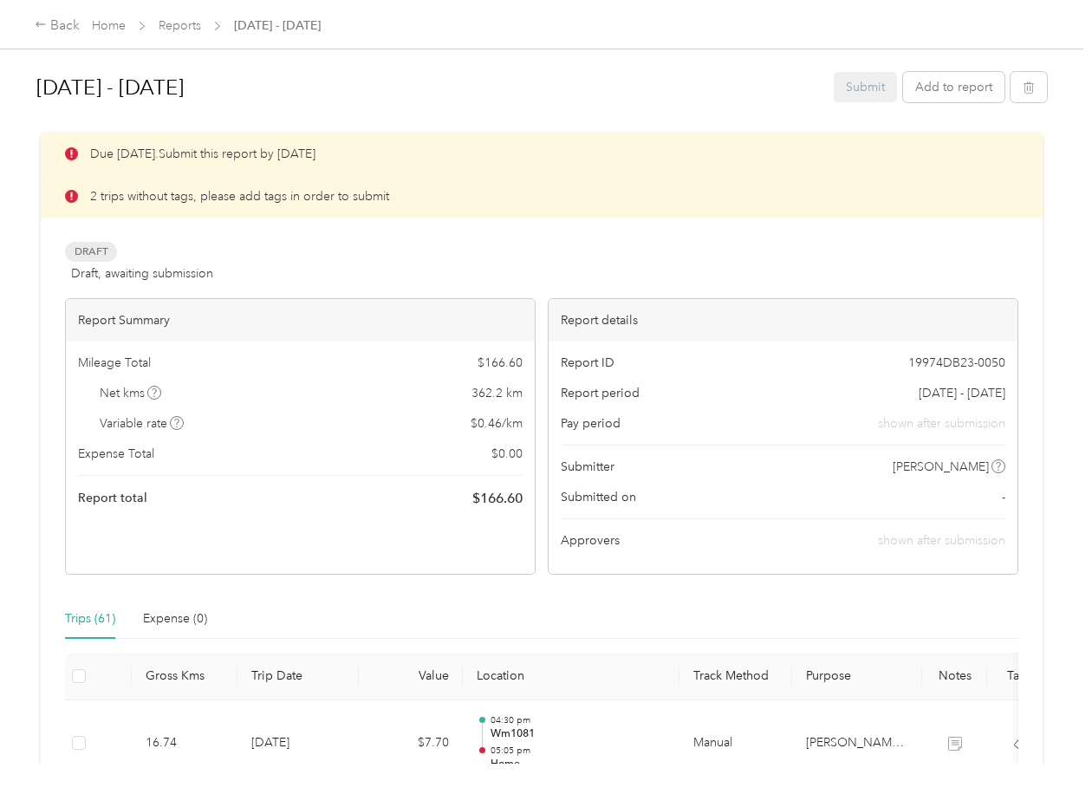
click at [856, 82] on div "Submit Add to report" at bounding box center [940, 87] width 213 height 30
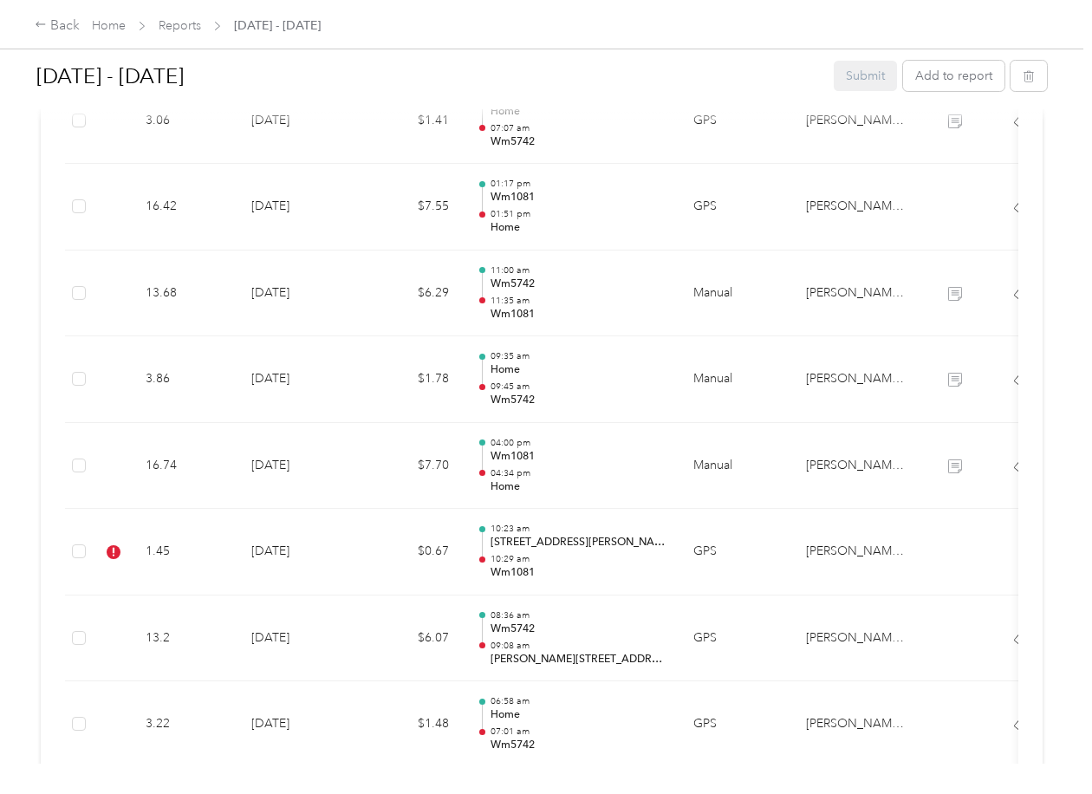
scroll to position [1127, 0]
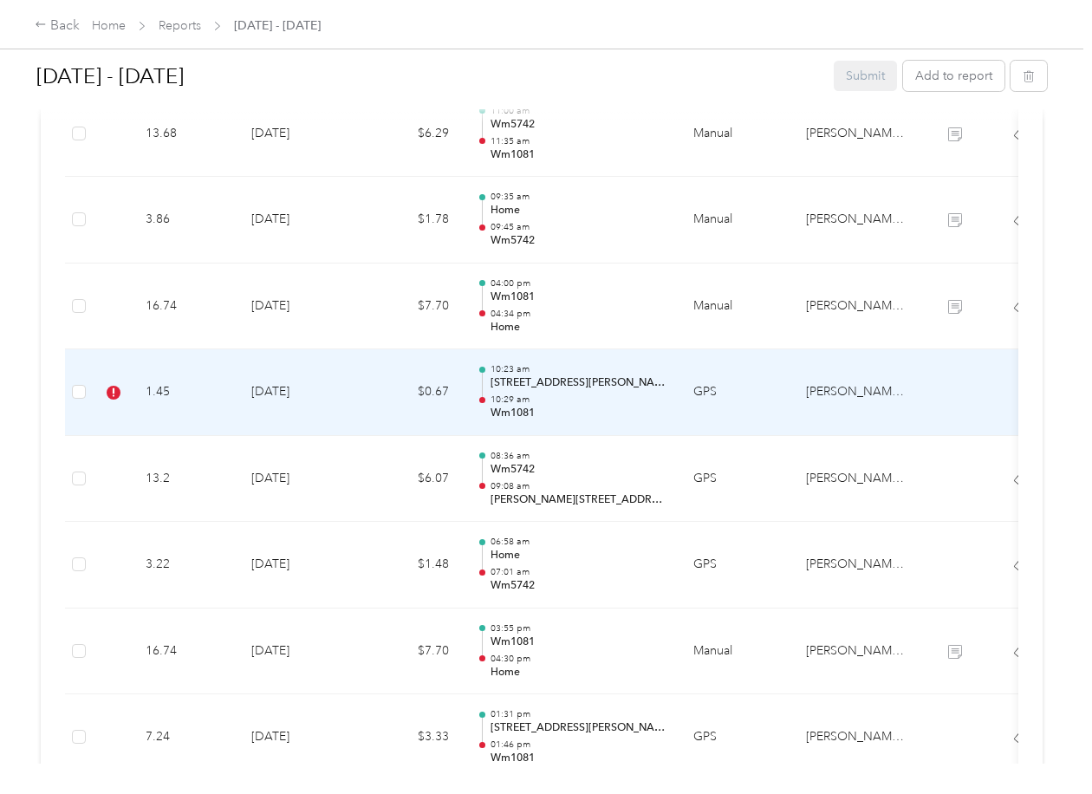
click at [157, 386] on td "1.45" at bounding box center [185, 392] width 106 height 87
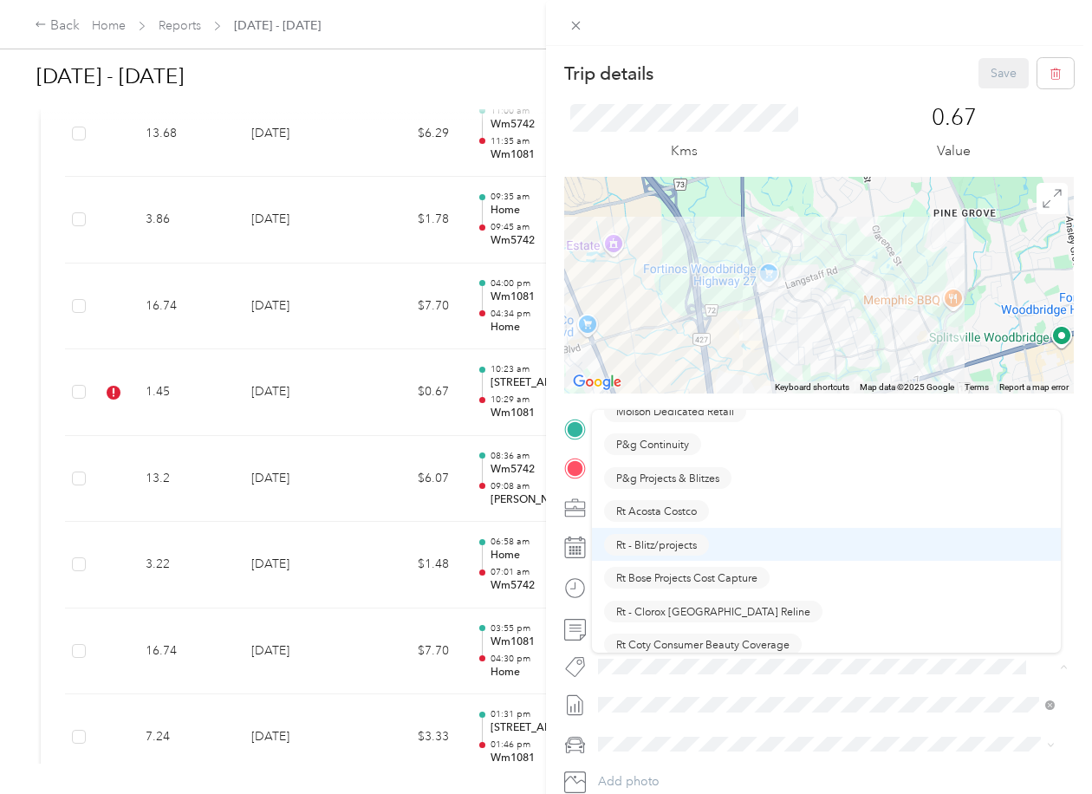
scroll to position [953, 0]
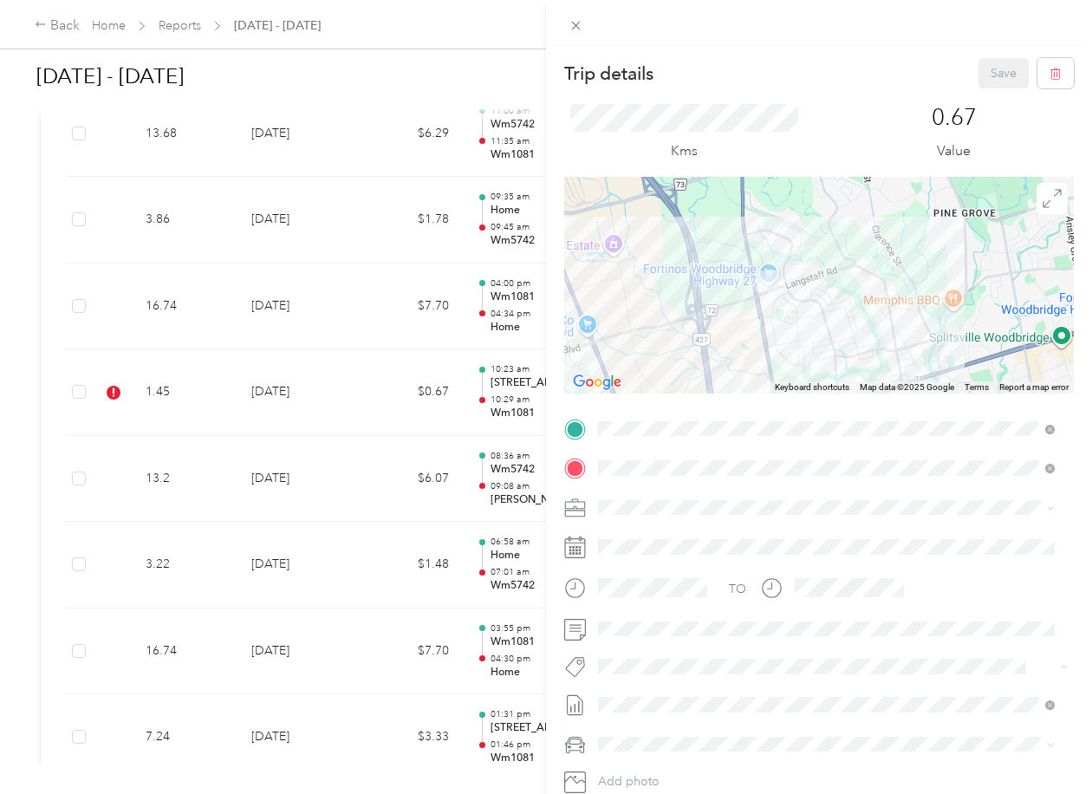
click at [669, 470] on span "P&g Continuity" at bounding box center [652, 475] width 73 height 16
click at [990, 73] on button "Save" at bounding box center [1003, 73] width 50 height 30
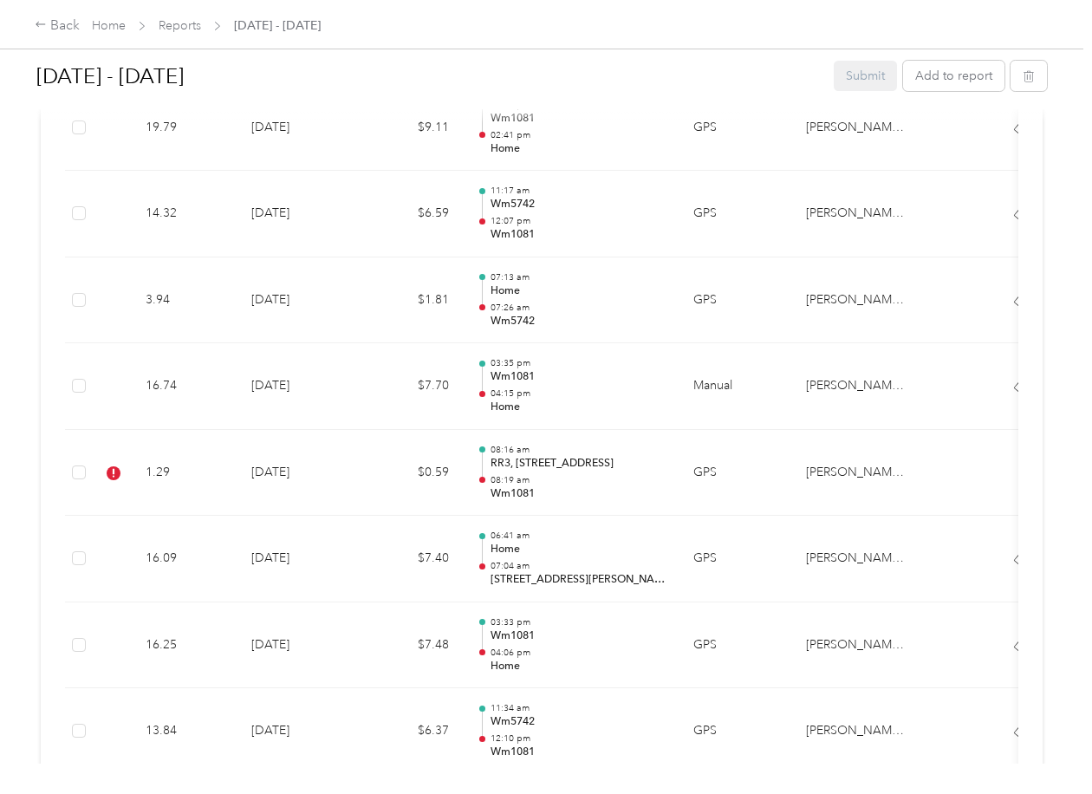
scroll to position [2513, 0]
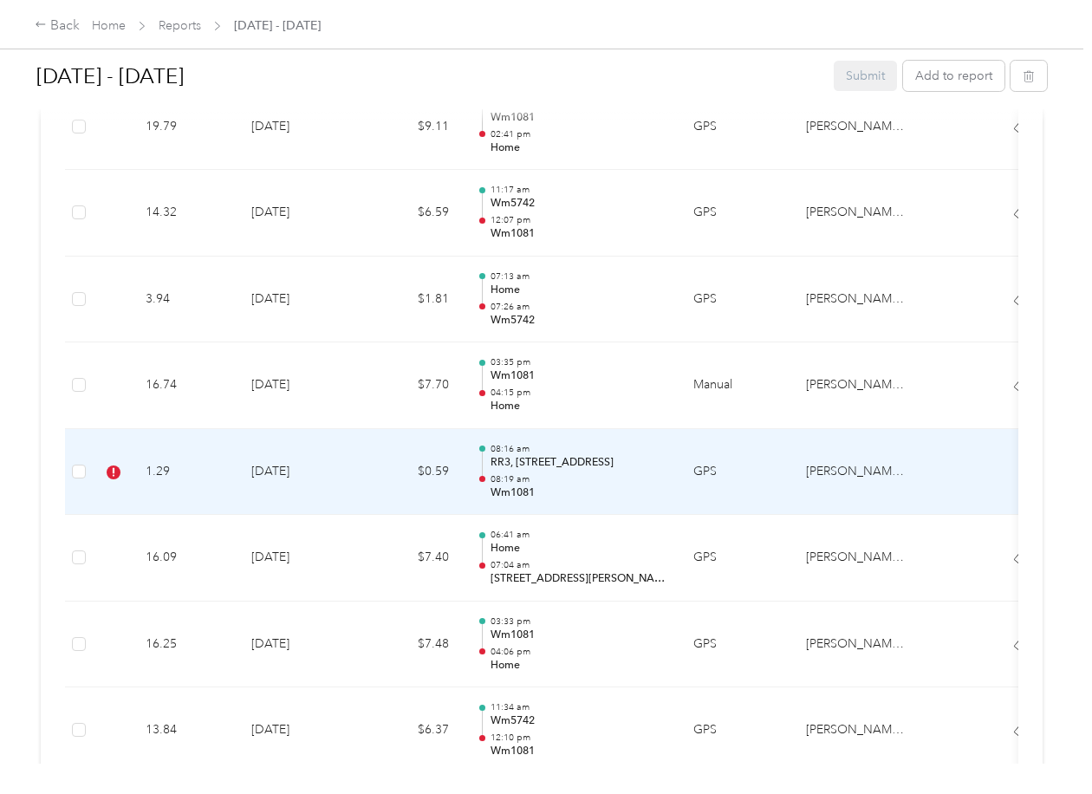
click at [278, 465] on td "[DATE]" at bounding box center [297, 472] width 121 height 87
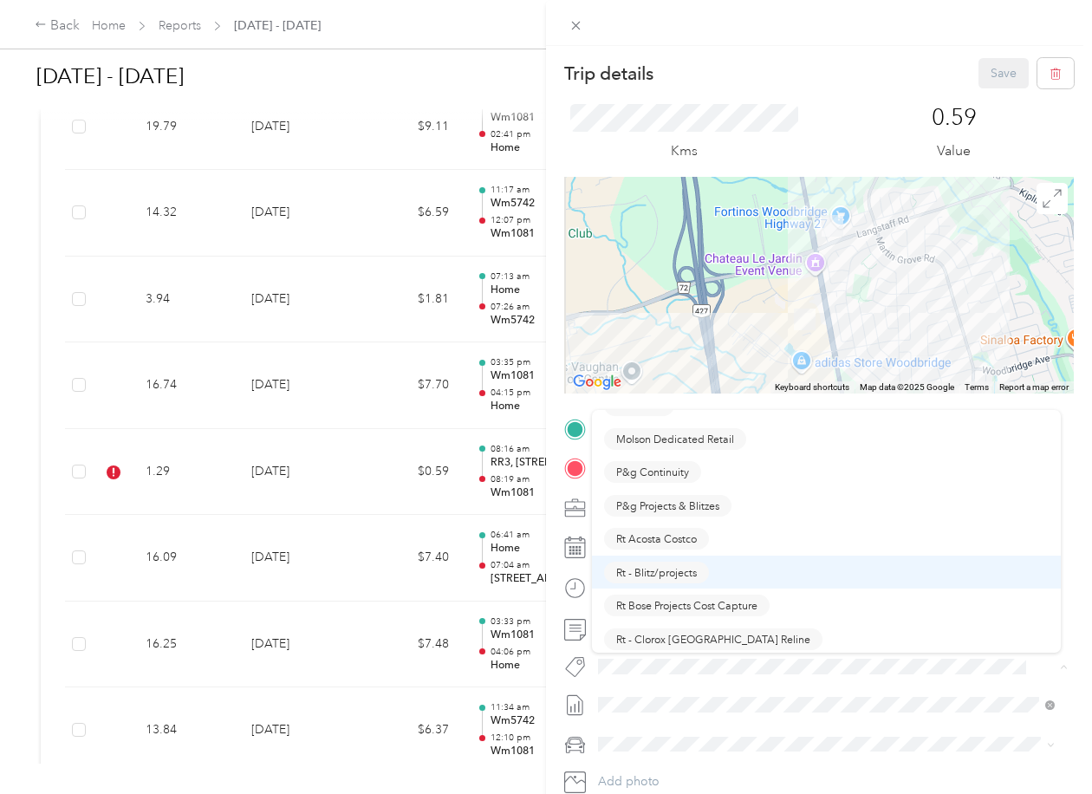
scroll to position [953, 0]
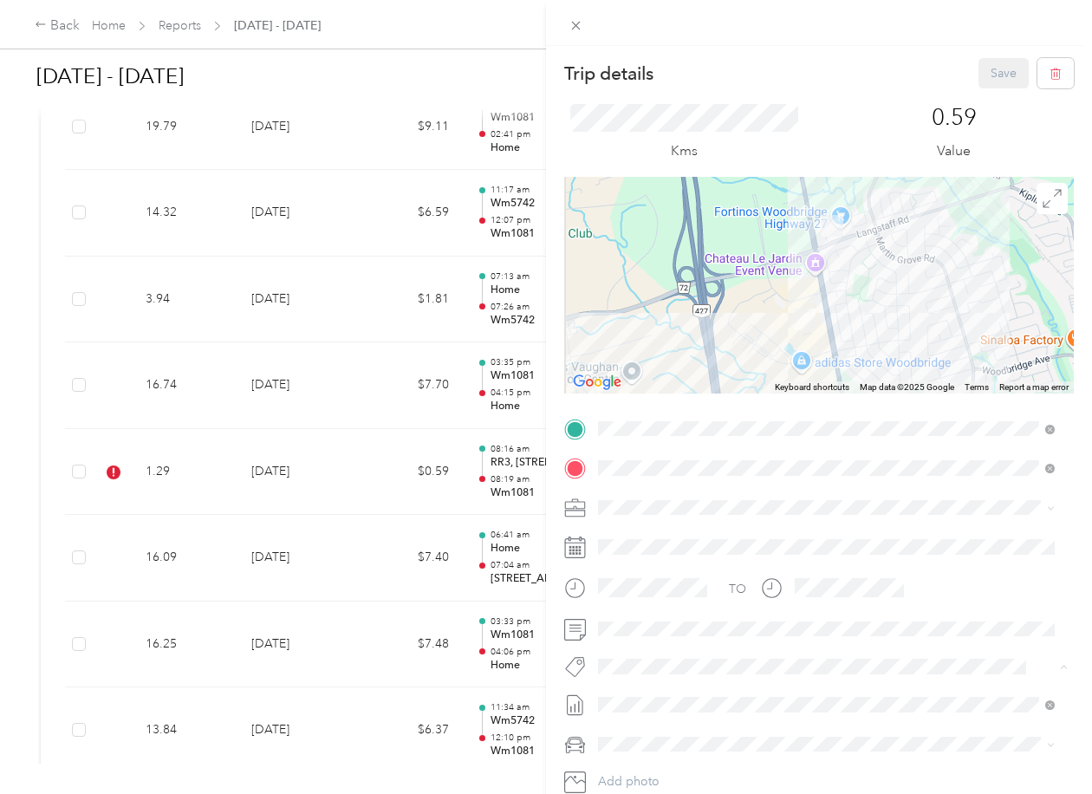
click at [666, 471] on span "P&g Continuity" at bounding box center [652, 475] width 73 height 16
click at [997, 70] on button "Save" at bounding box center [1003, 73] width 50 height 30
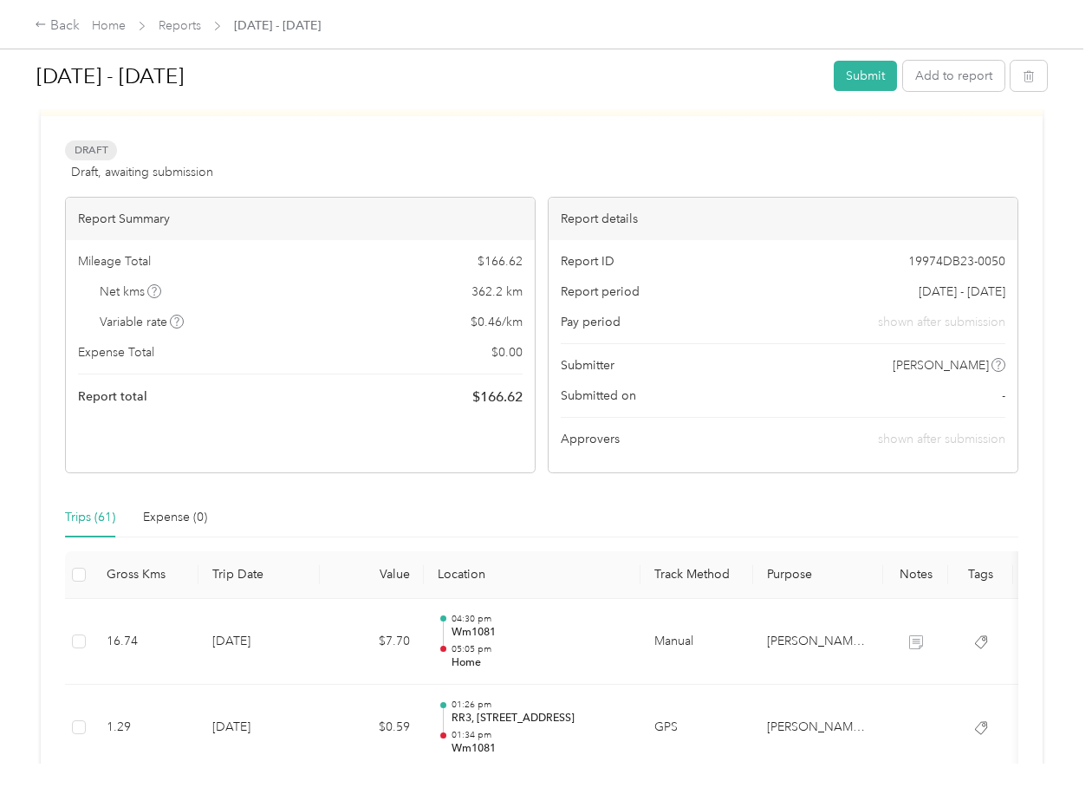
scroll to position [44, 0]
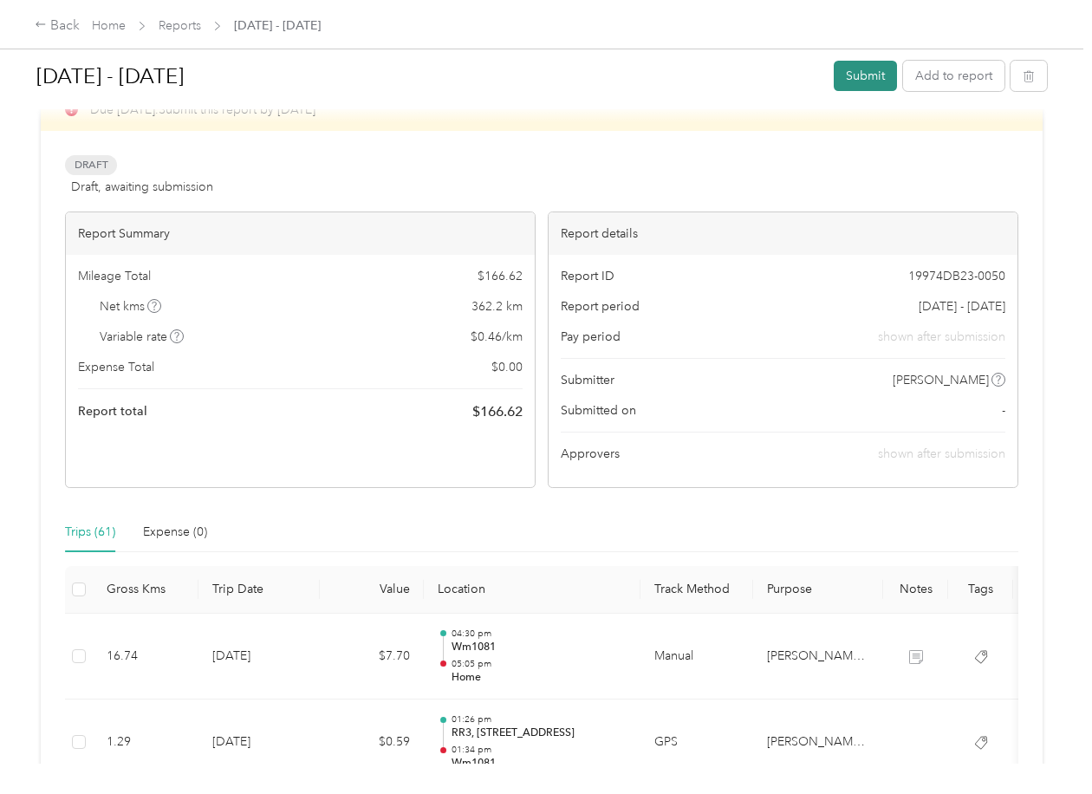
click at [864, 67] on button "Submit" at bounding box center [865, 76] width 63 height 30
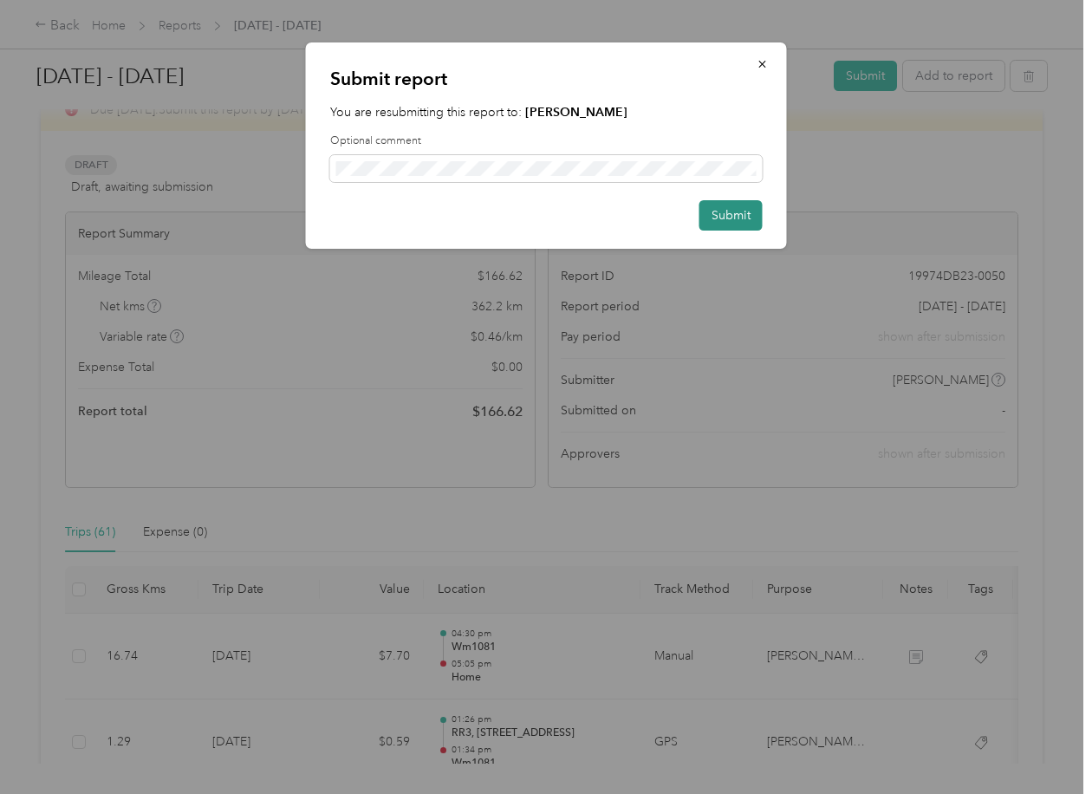
click at [725, 211] on button "Submit" at bounding box center [730, 215] width 63 height 30
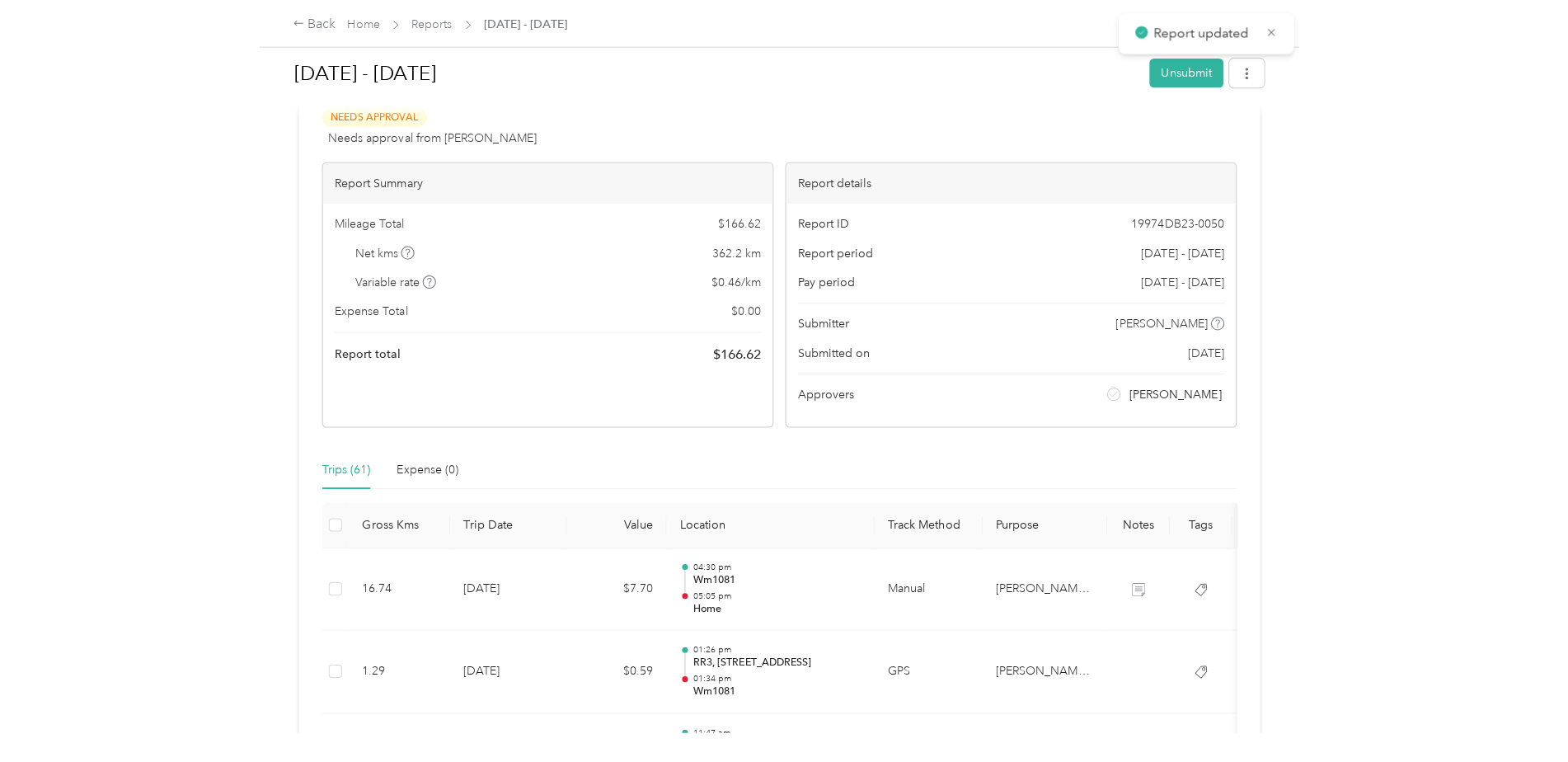
scroll to position [65, 0]
